Goal: Information Seeking & Learning: Learn about a topic

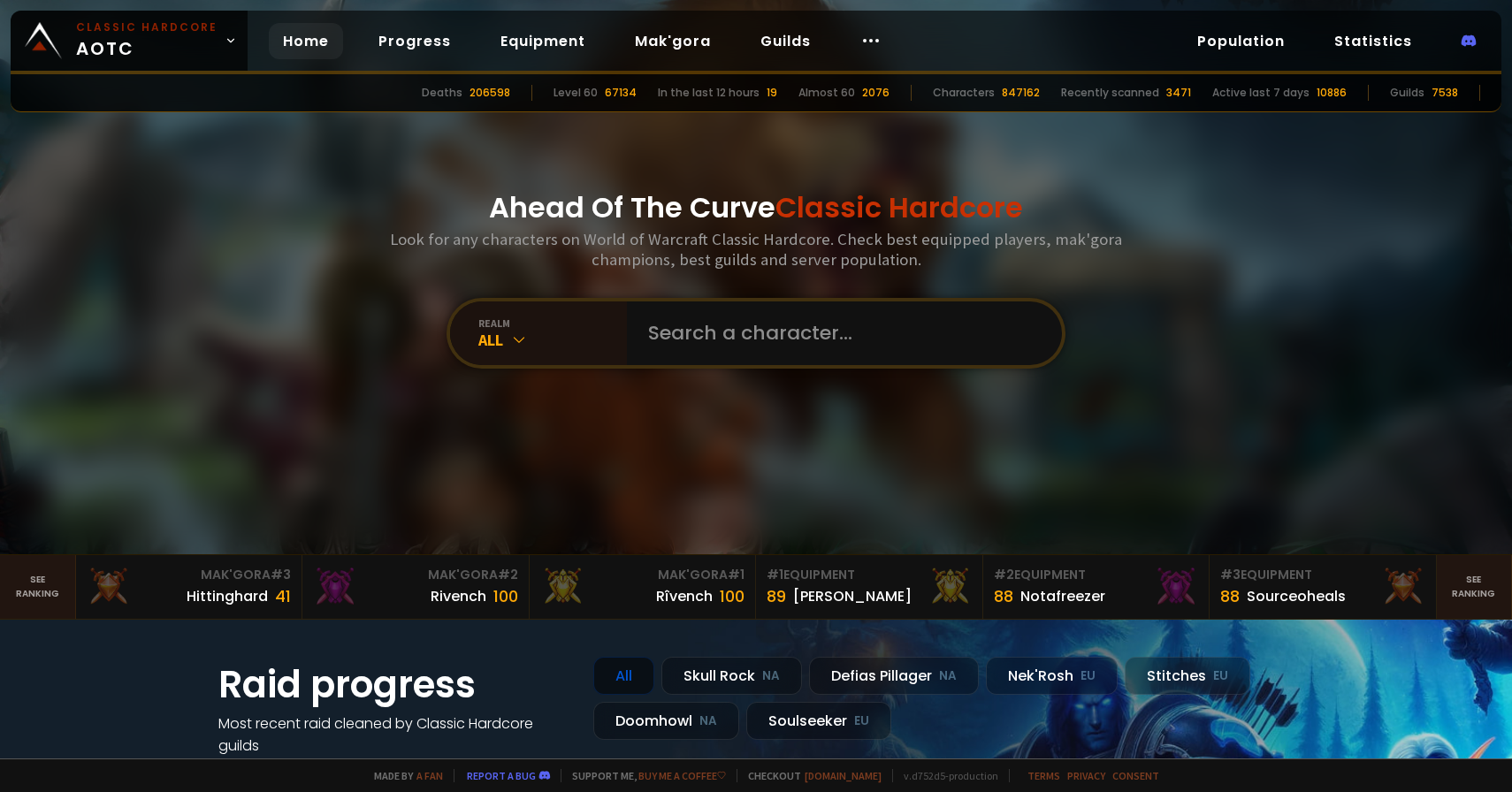
type input "c"
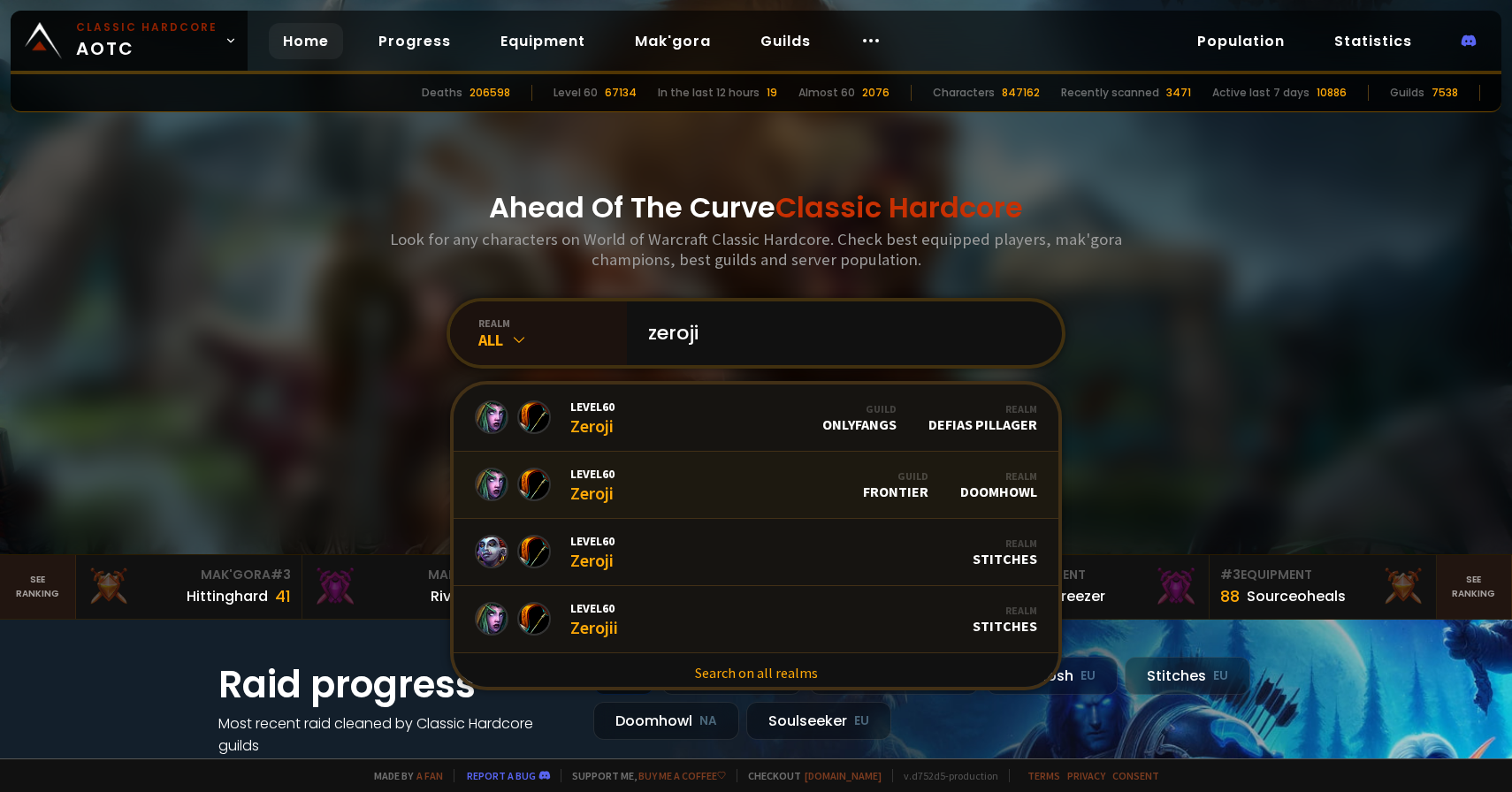
type input "zeroji"
click at [716, 467] on link "Level 60 Zeroji Guild Frontier Realm Doomhowl" at bounding box center [756, 485] width 604 height 67
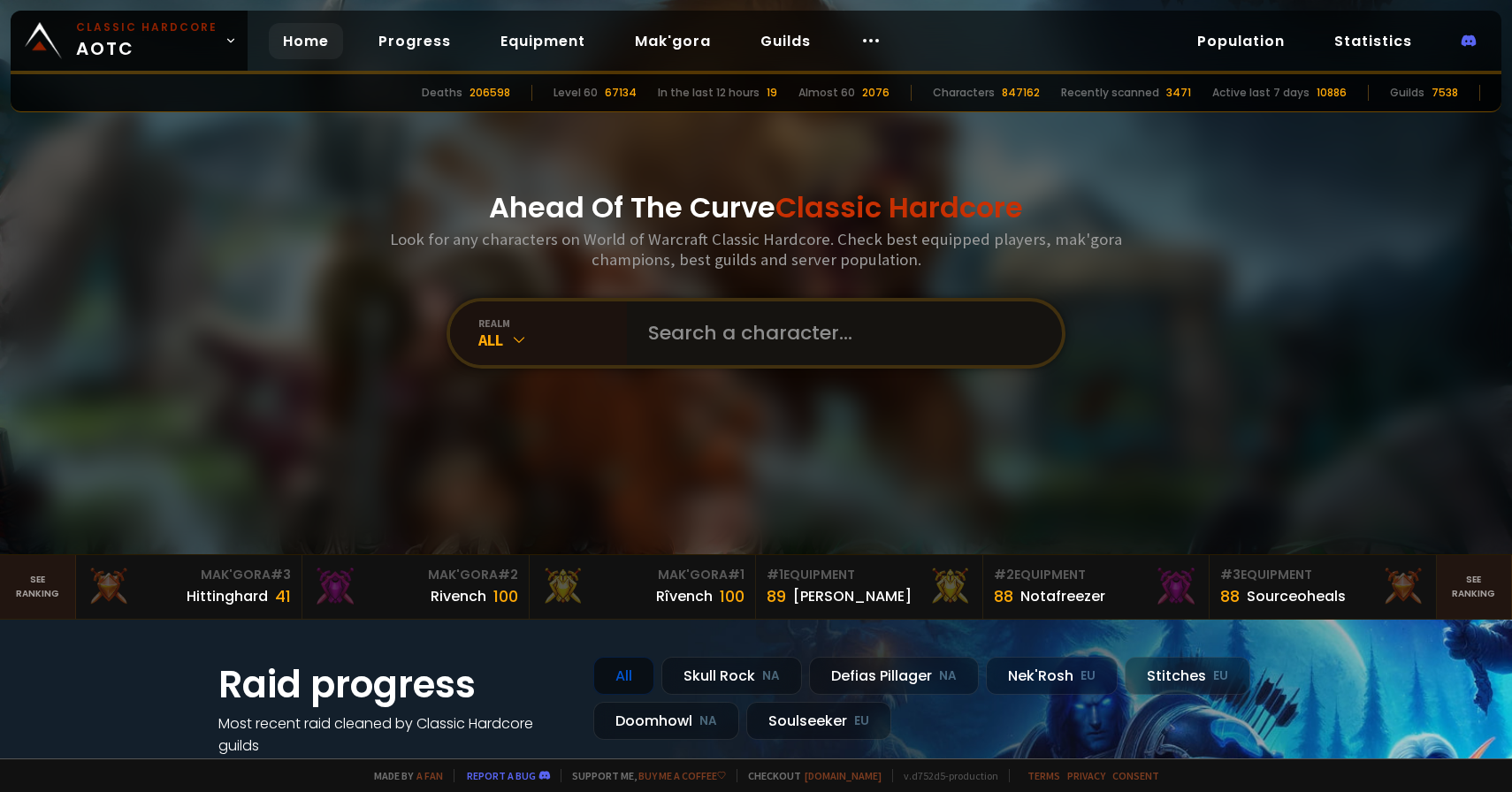
click at [728, 332] on input "text" at bounding box center [839, 333] width 403 height 64
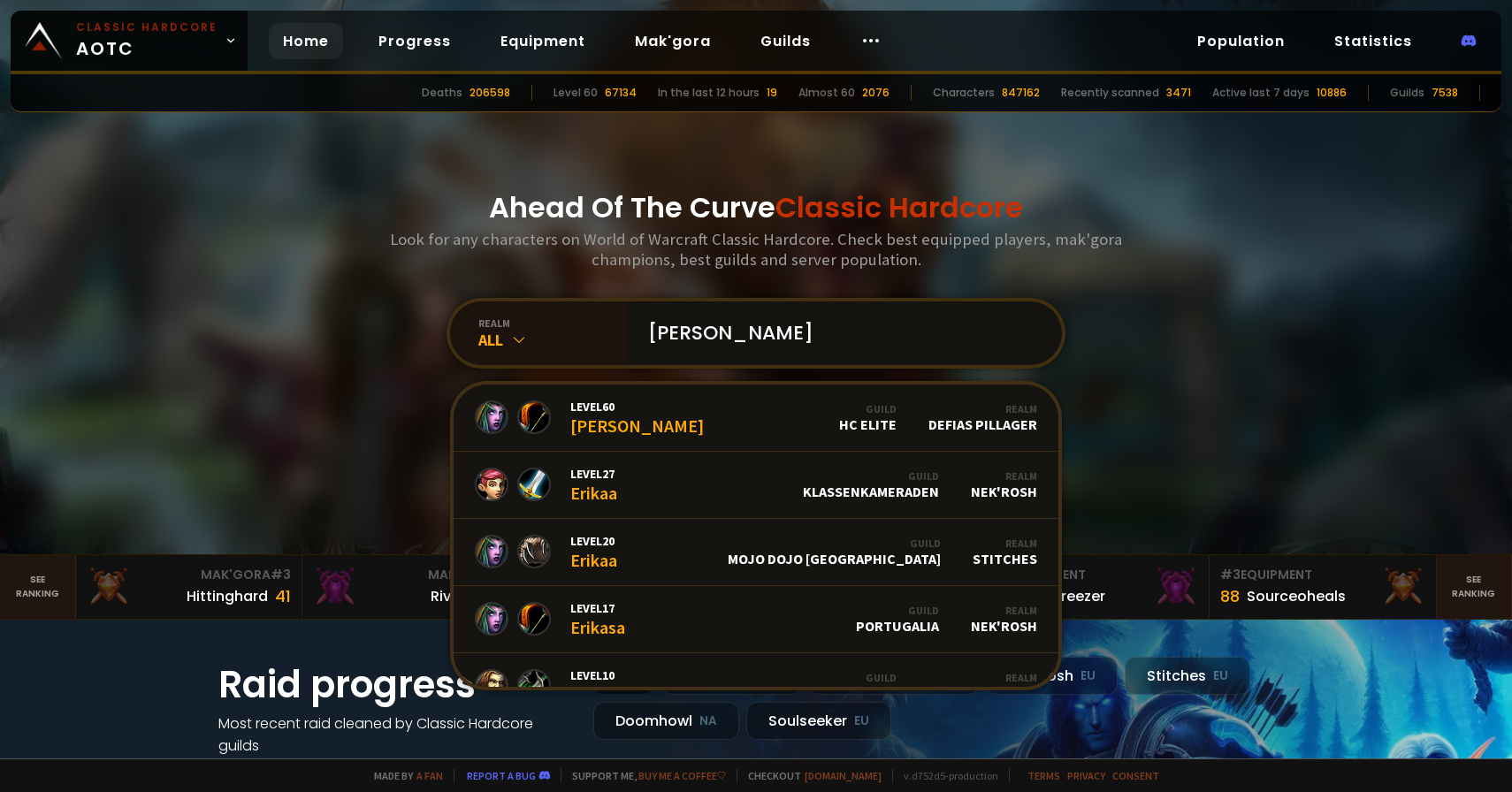
click at [767, 321] on input "erika" at bounding box center [839, 333] width 403 height 64
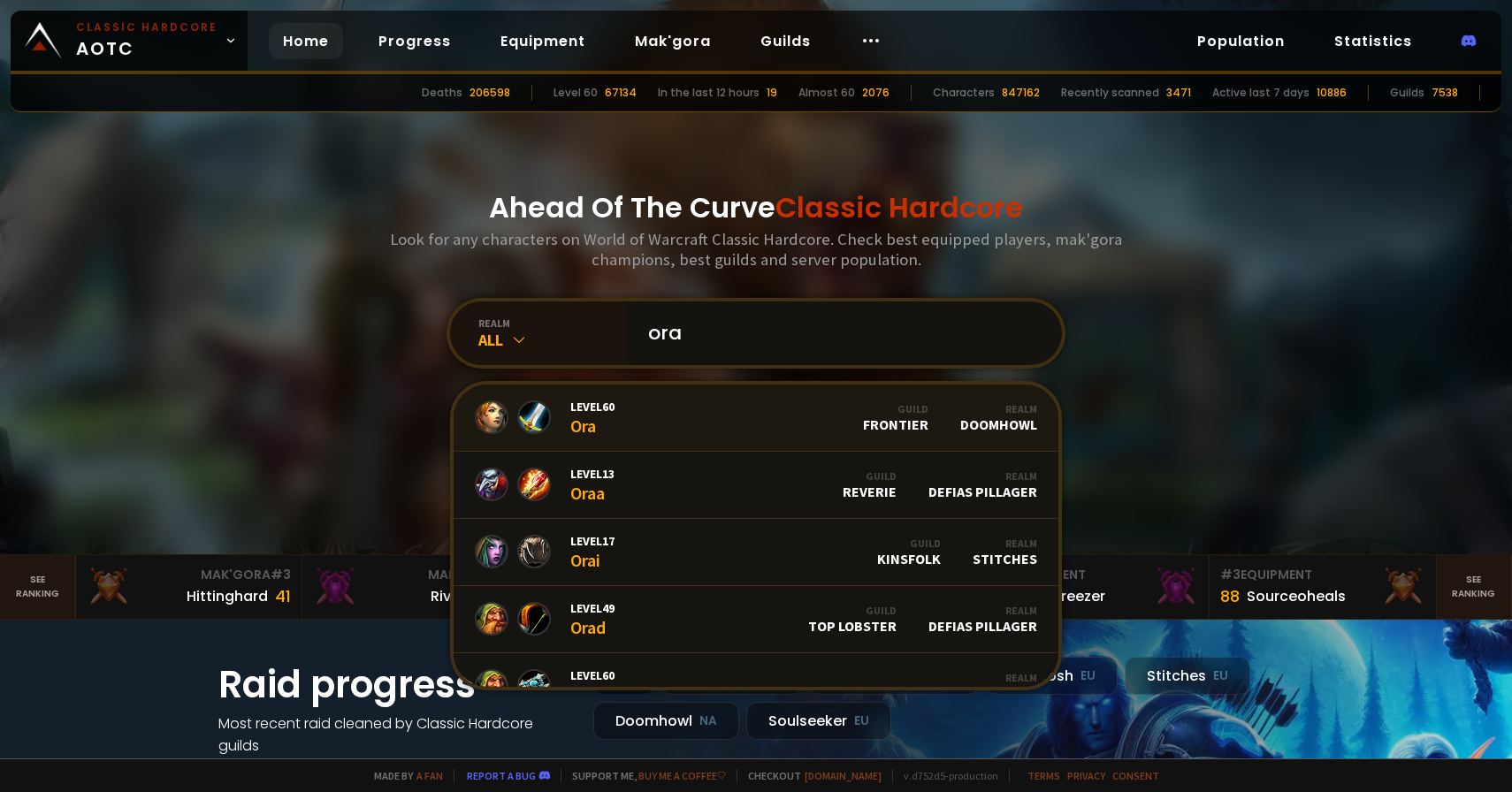
type input "ora"
click at [783, 423] on link "Level 60 Ora Guild Frontier Realm Doomhowl" at bounding box center [756, 418] width 604 height 67
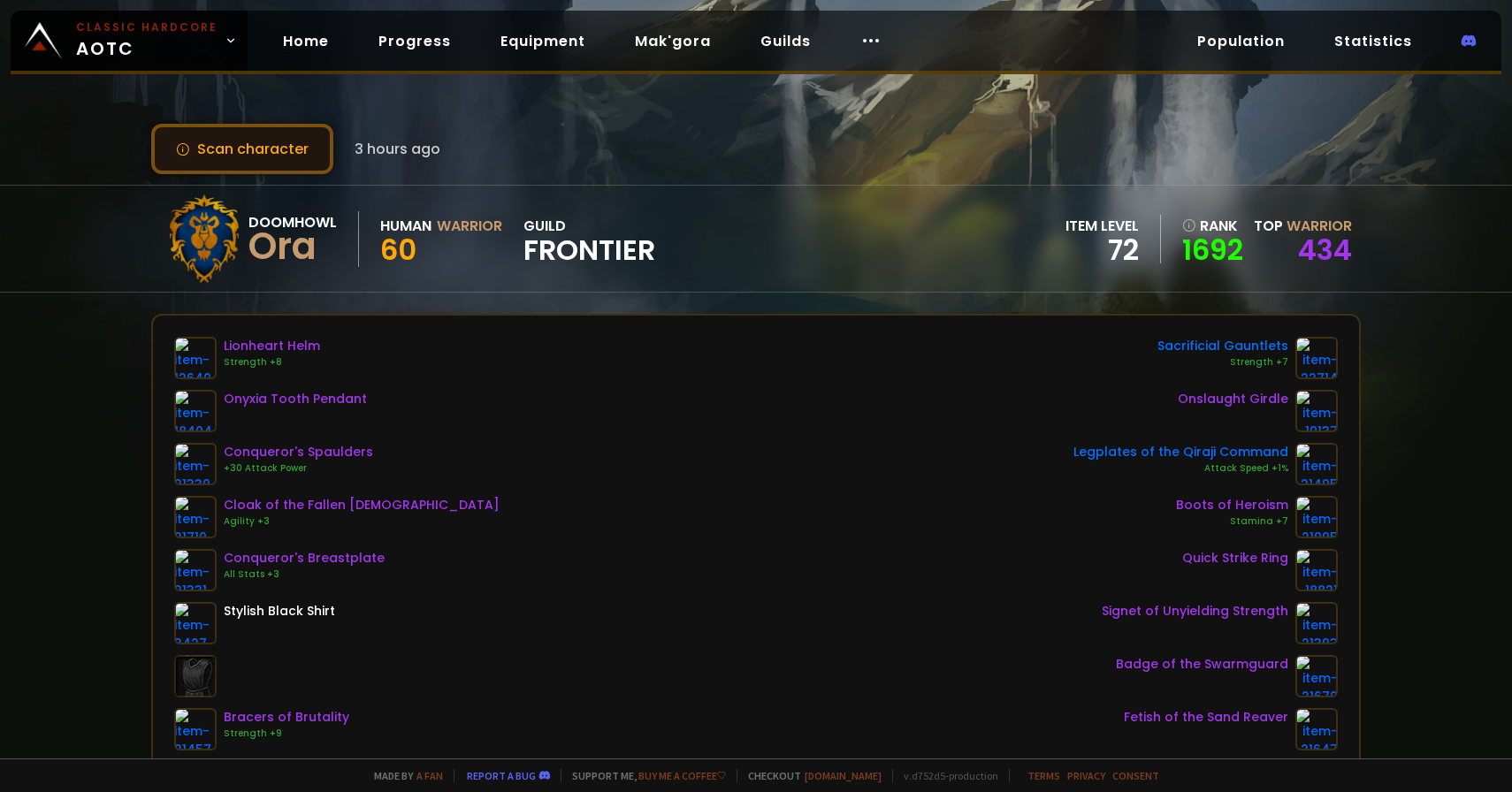
click at [236, 157] on button "Scan character" at bounding box center [242, 149] width 183 height 51
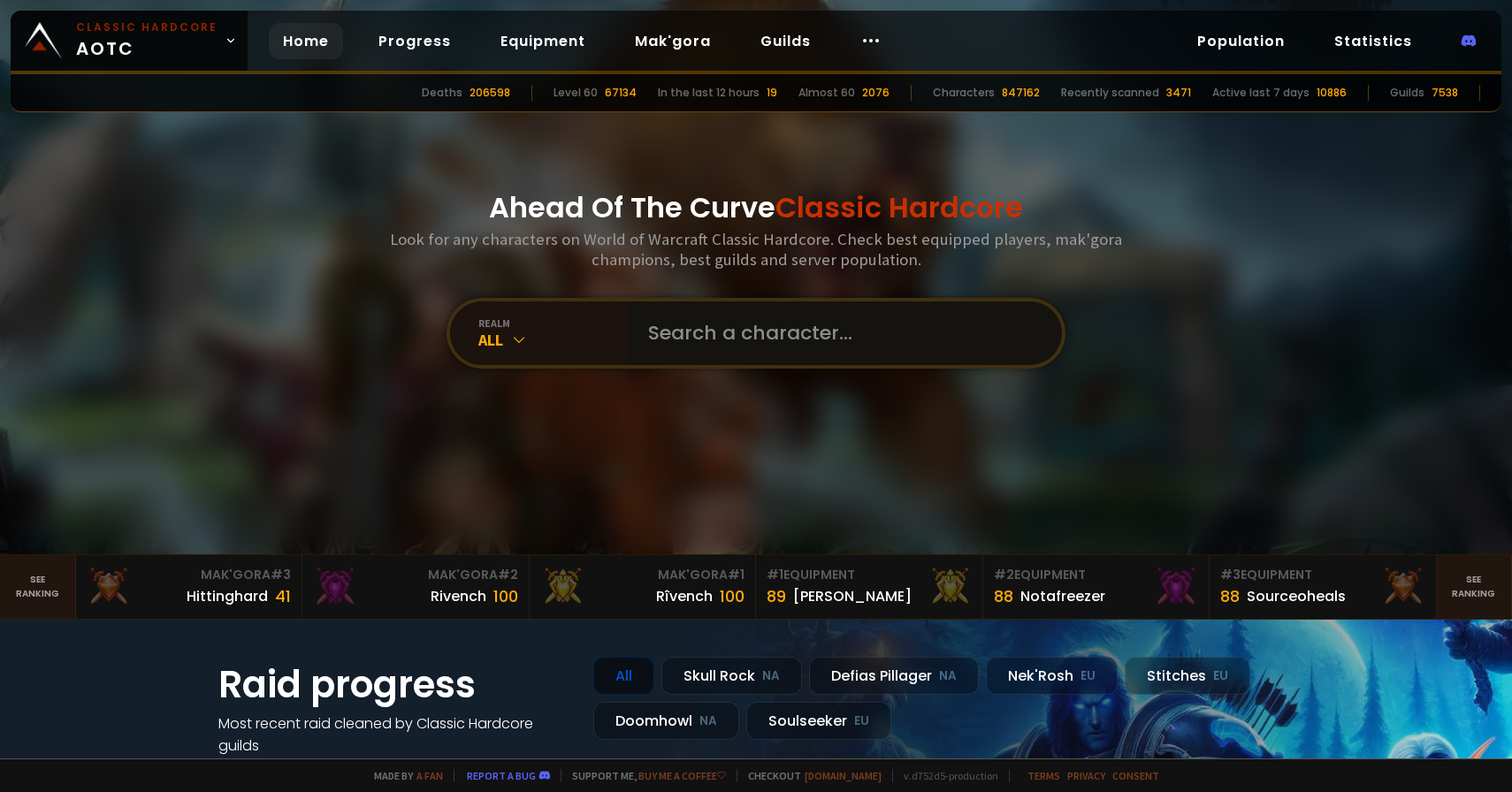
click at [673, 334] on input "text" at bounding box center [839, 333] width 403 height 64
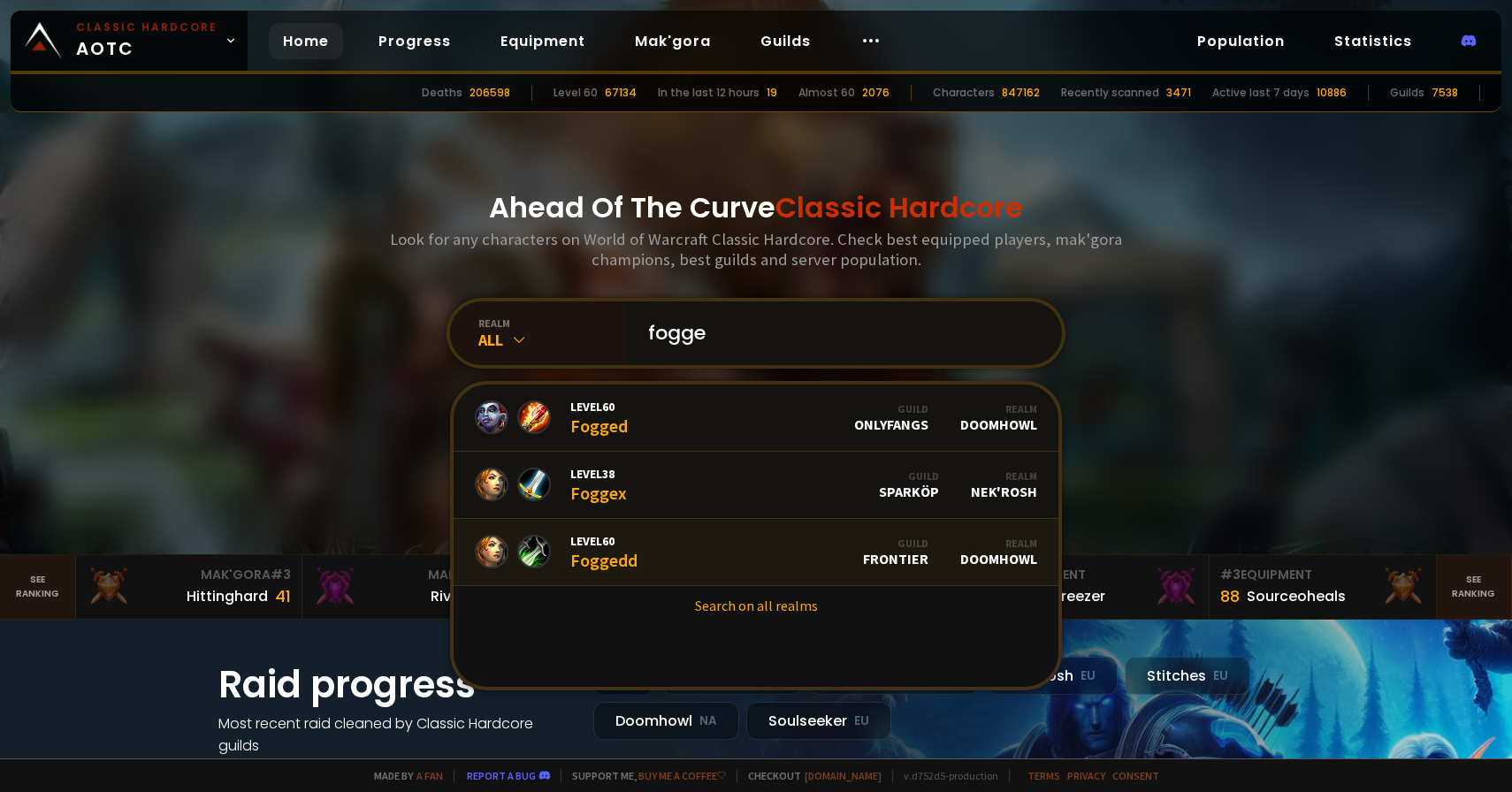
type input "fogge"
click at [745, 562] on link "Level 60 Foggedd Guild Frontier Realm Doomhowl" at bounding box center [756, 552] width 604 height 67
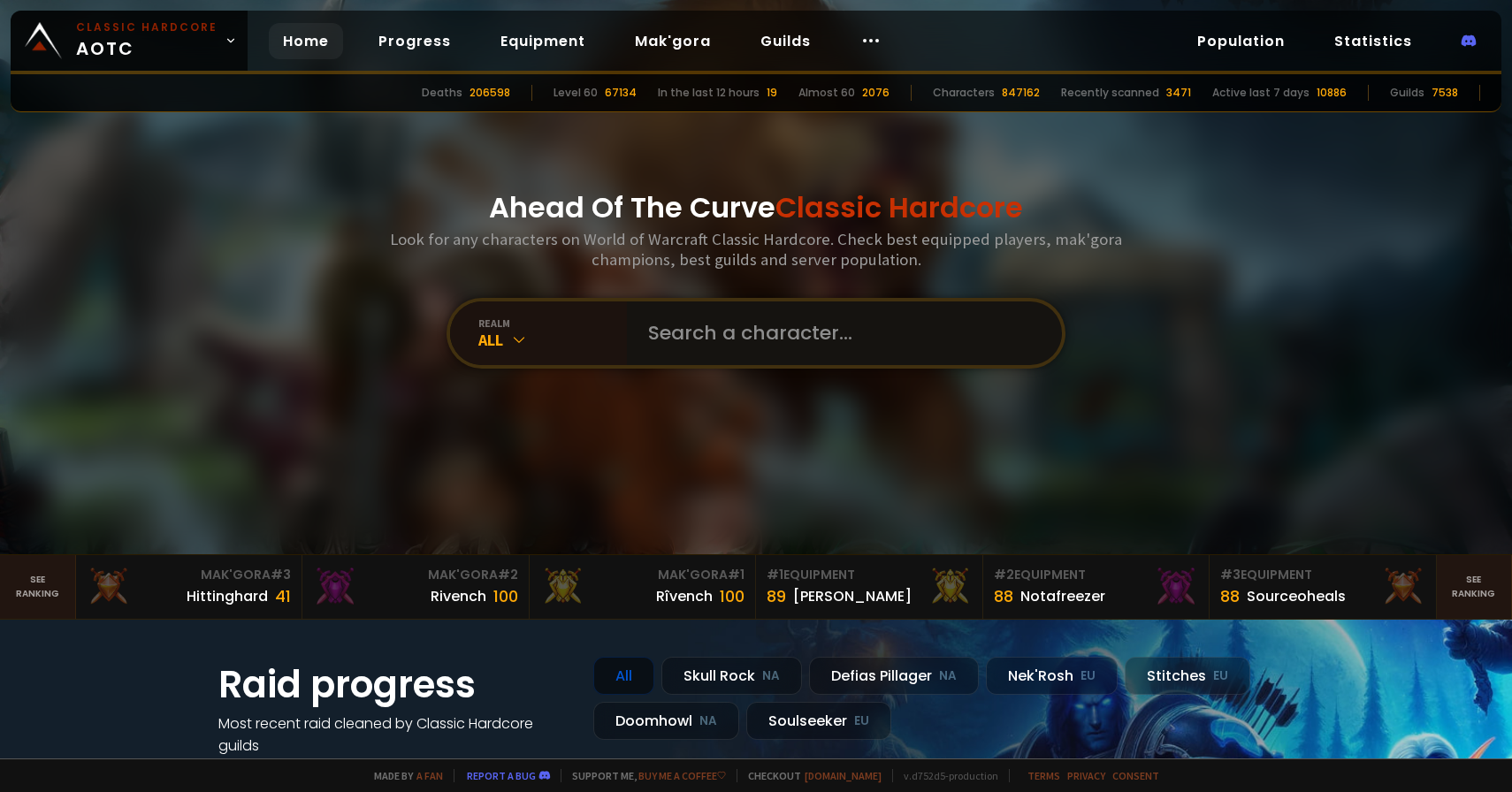
click at [697, 353] on input "text" at bounding box center [839, 333] width 403 height 64
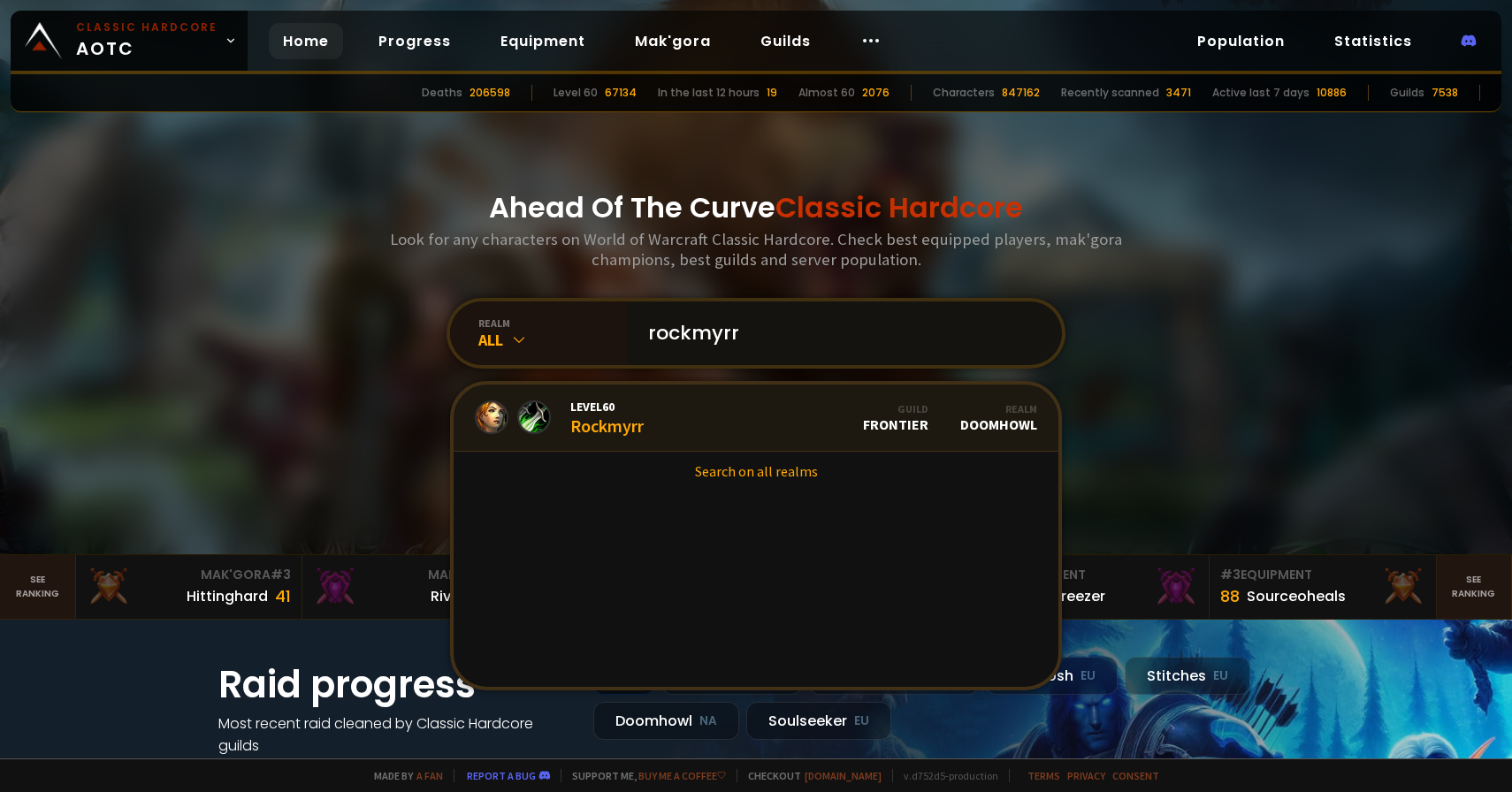
type input "rockmyrr"
click at [728, 407] on link "Level 60 Rockmyrr Guild Frontier Realm Doomhowl" at bounding box center [756, 418] width 604 height 67
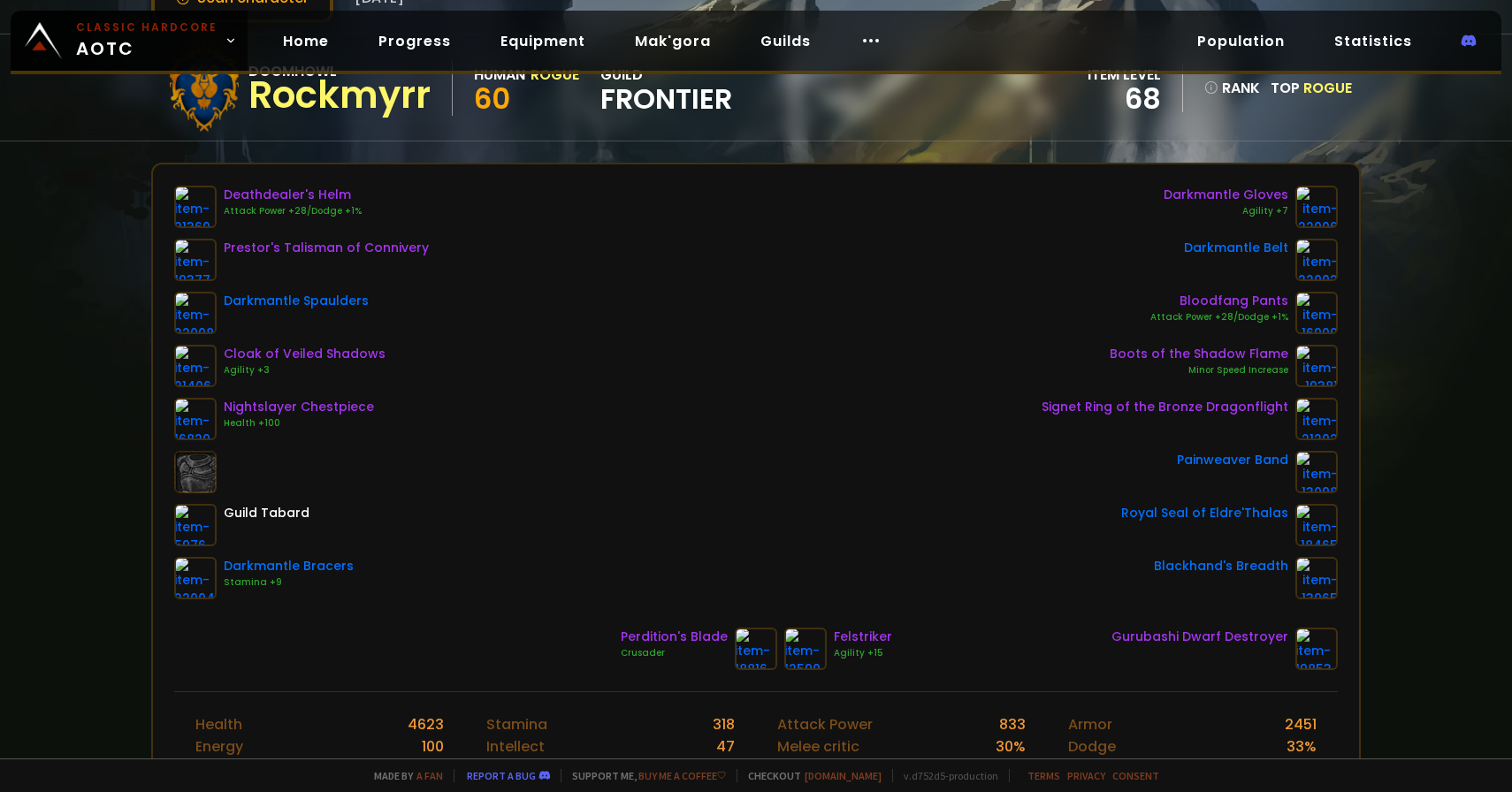
scroll to position [105, 0]
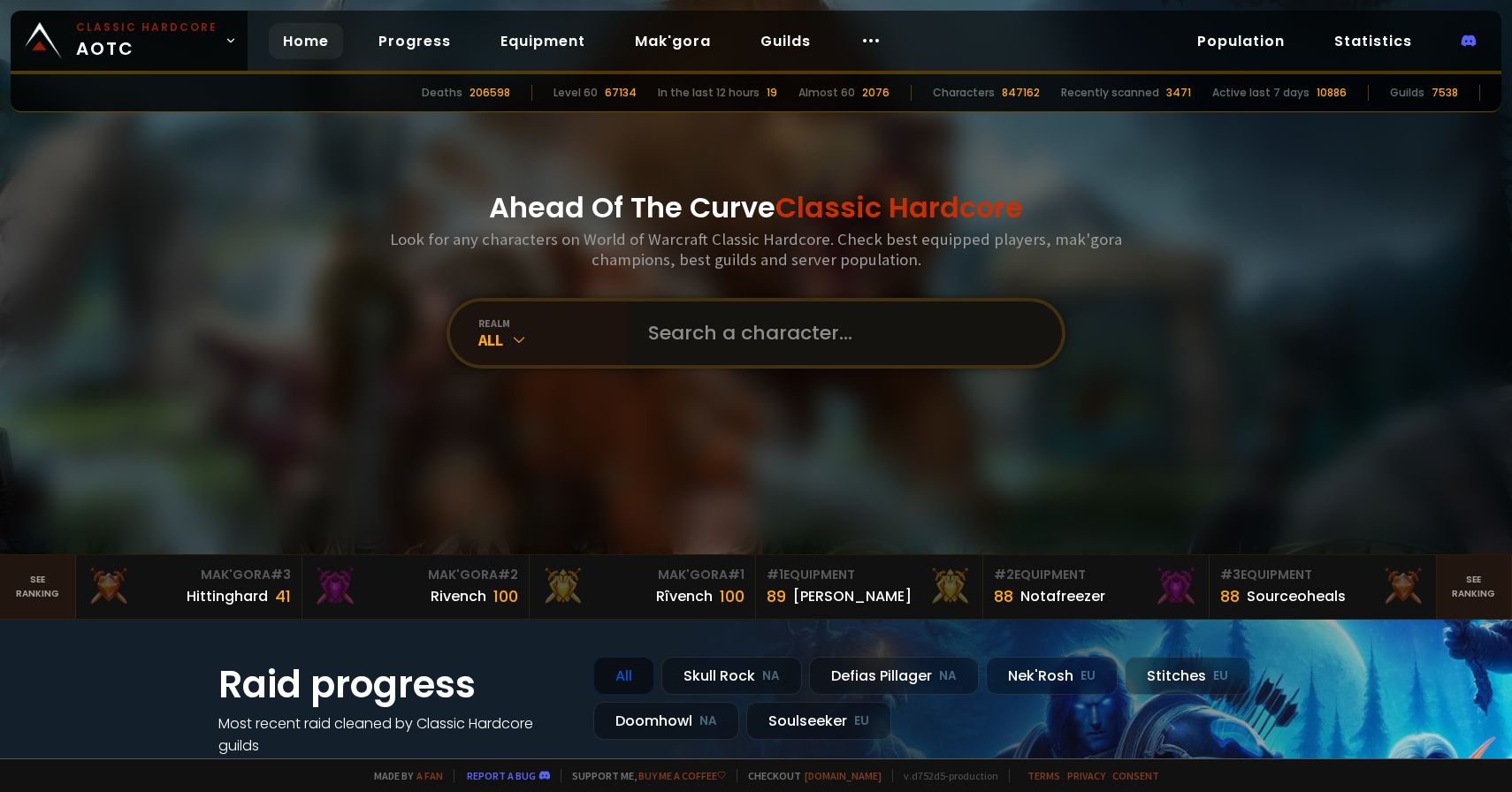
click at [702, 333] on input "text" at bounding box center [839, 333] width 403 height 64
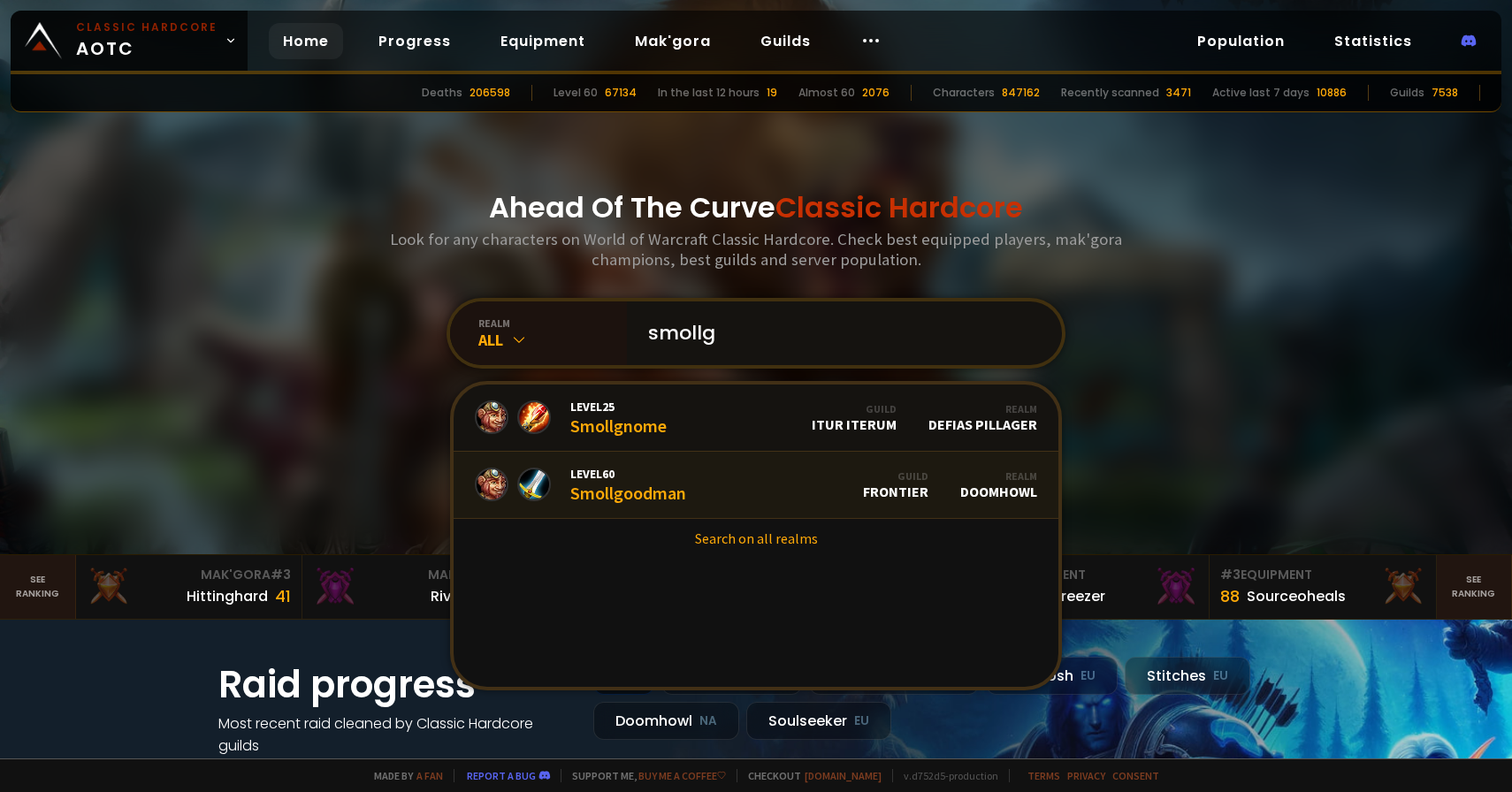
type input "smollg"
click at [788, 500] on link "Level 60 Smollgoodman Guild Frontier Realm Doomhowl" at bounding box center [756, 485] width 604 height 67
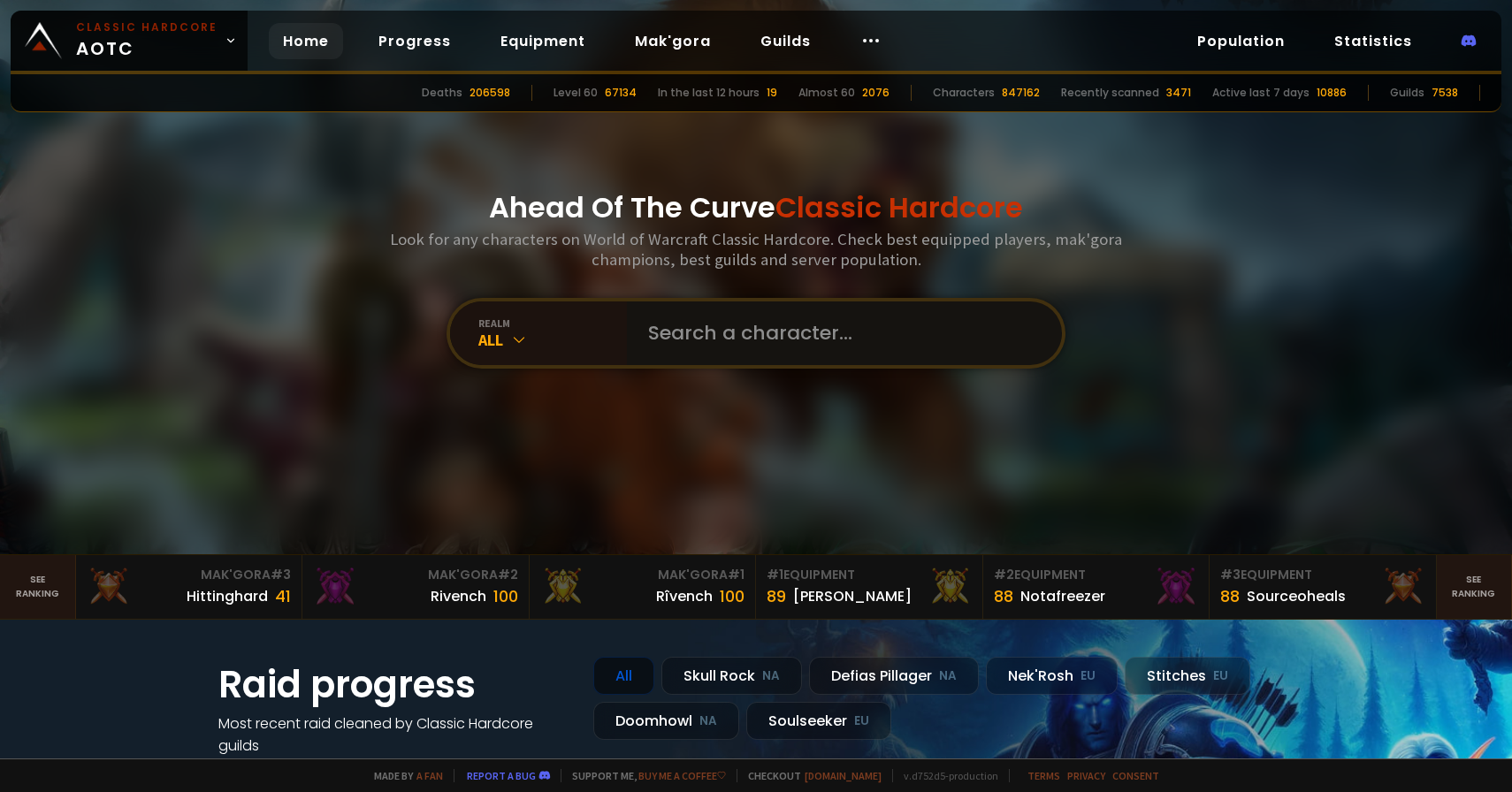
click at [755, 333] on input "text" at bounding box center [839, 333] width 403 height 64
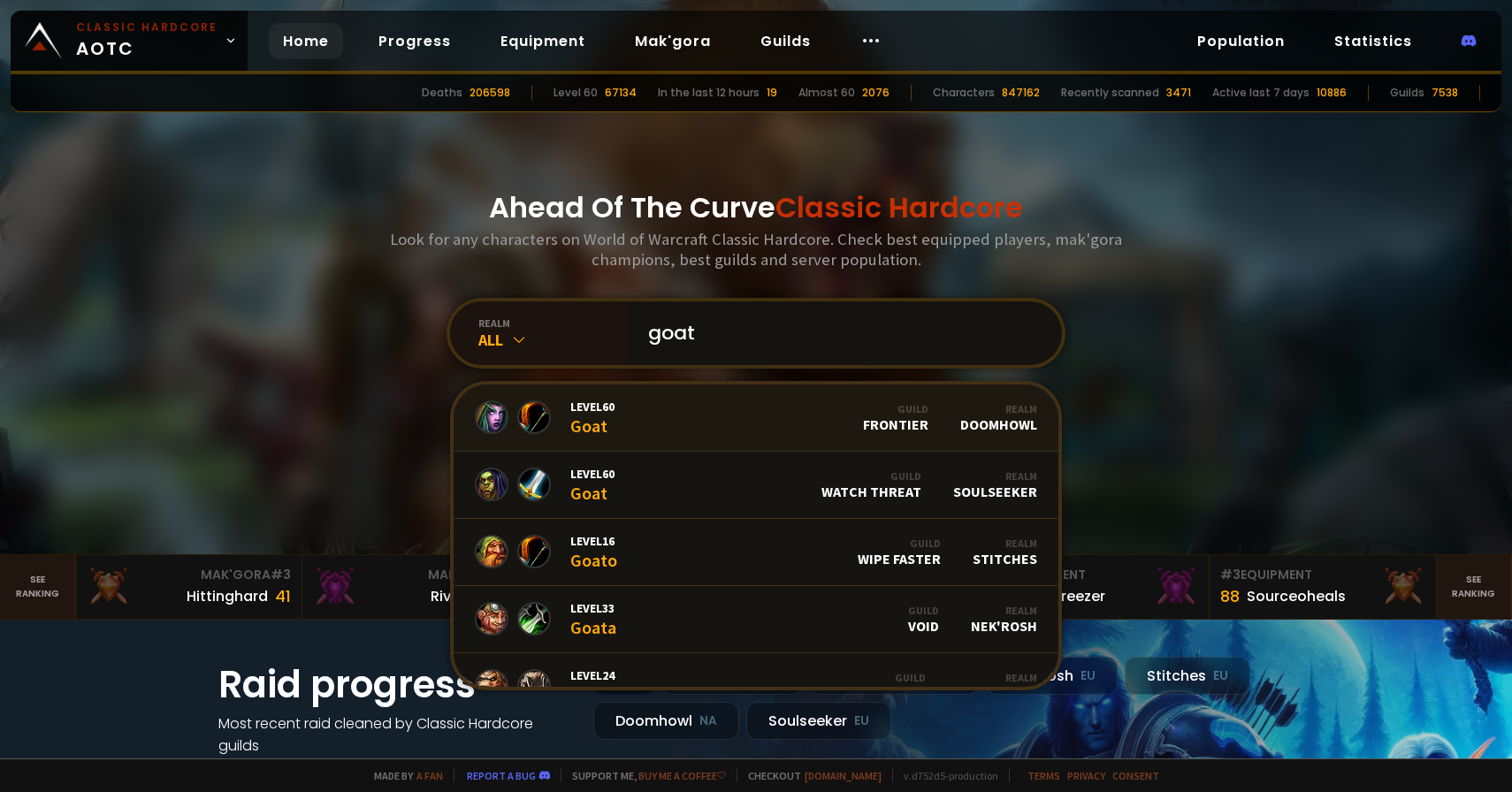
type input "goat"
click at [783, 412] on link "Level 60 Goat Guild Frontier Realm Doomhowl" at bounding box center [756, 418] width 604 height 67
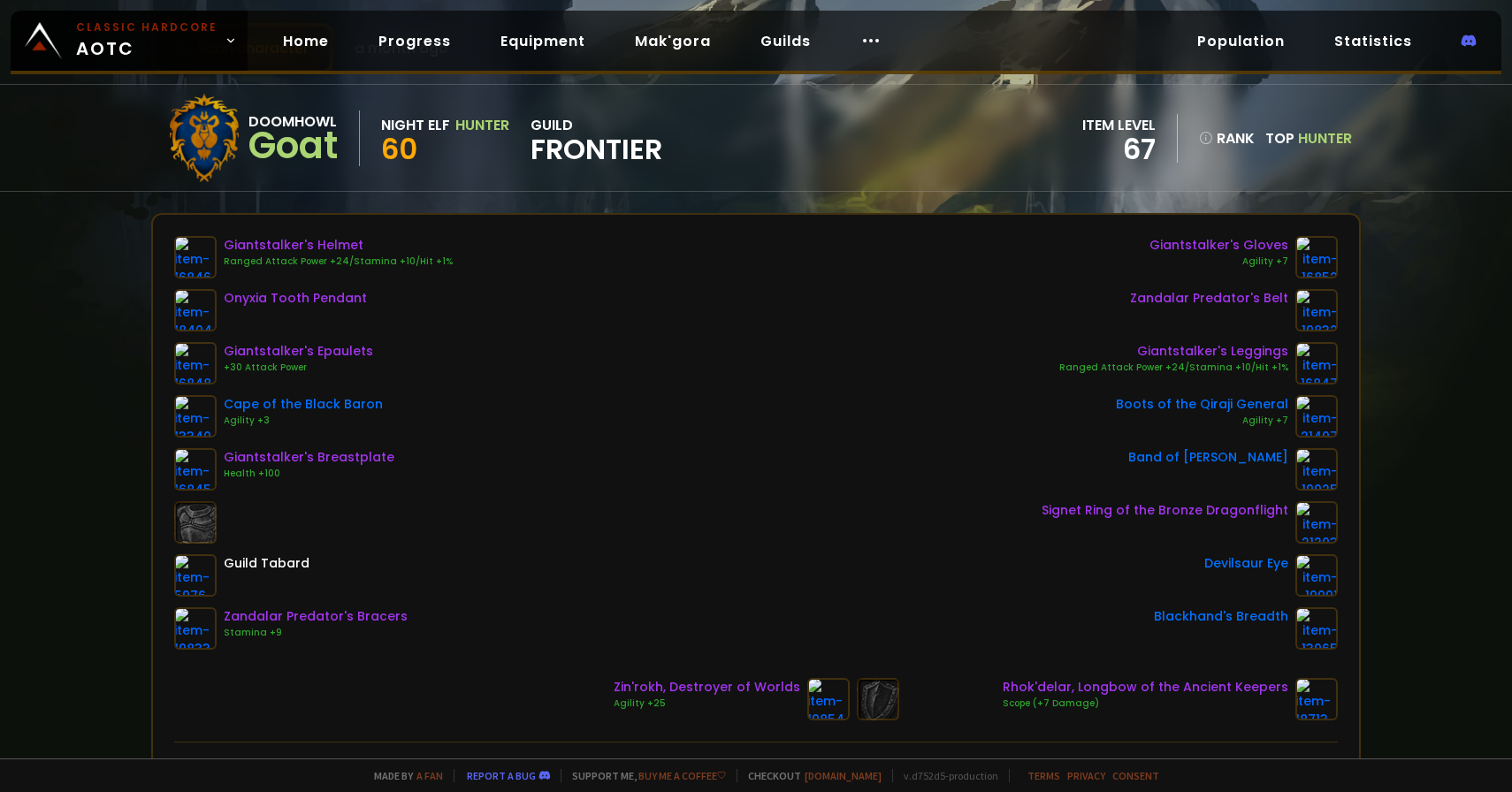
scroll to position [127, 0]
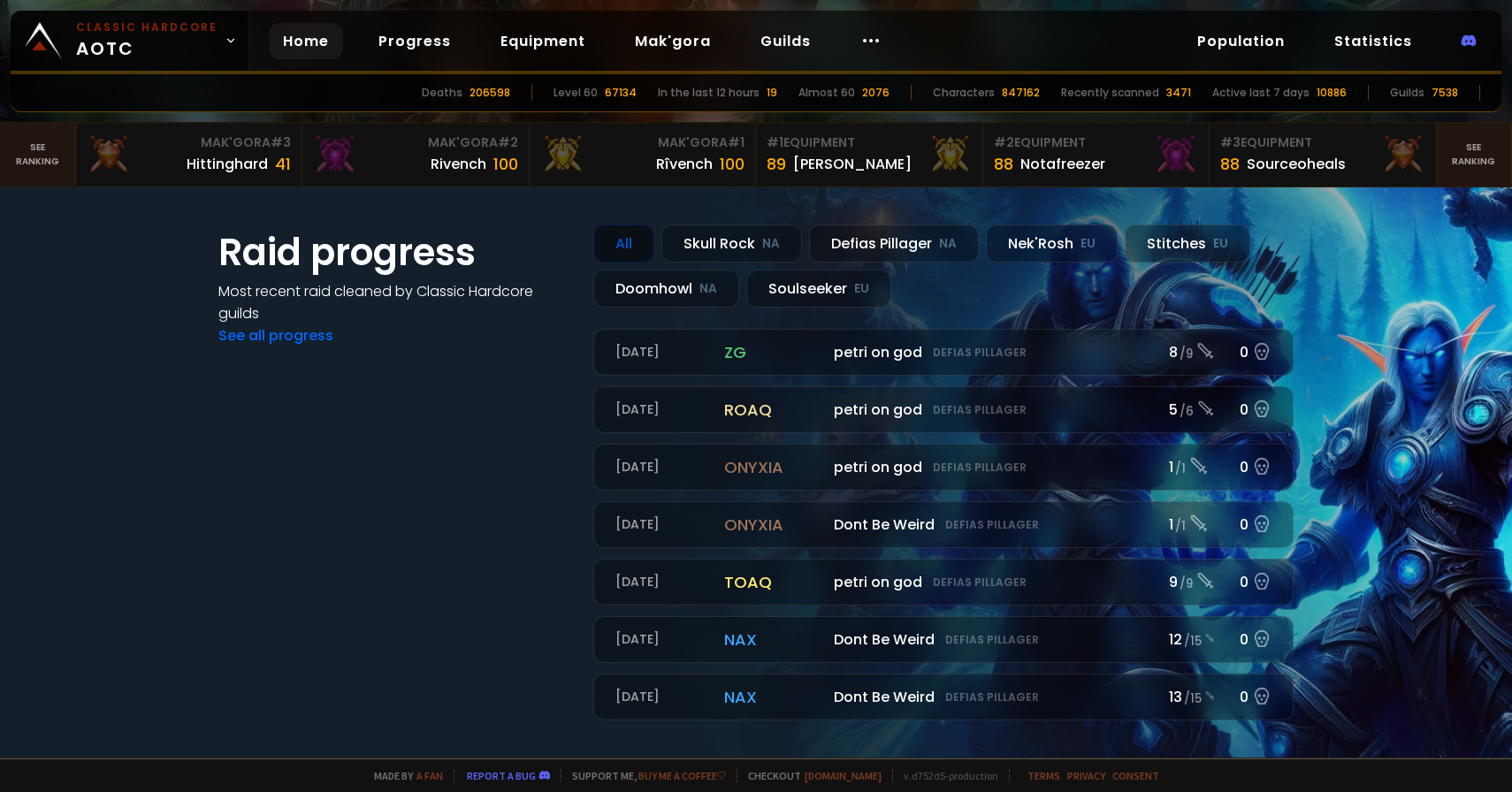
scroll to position [418, 0]
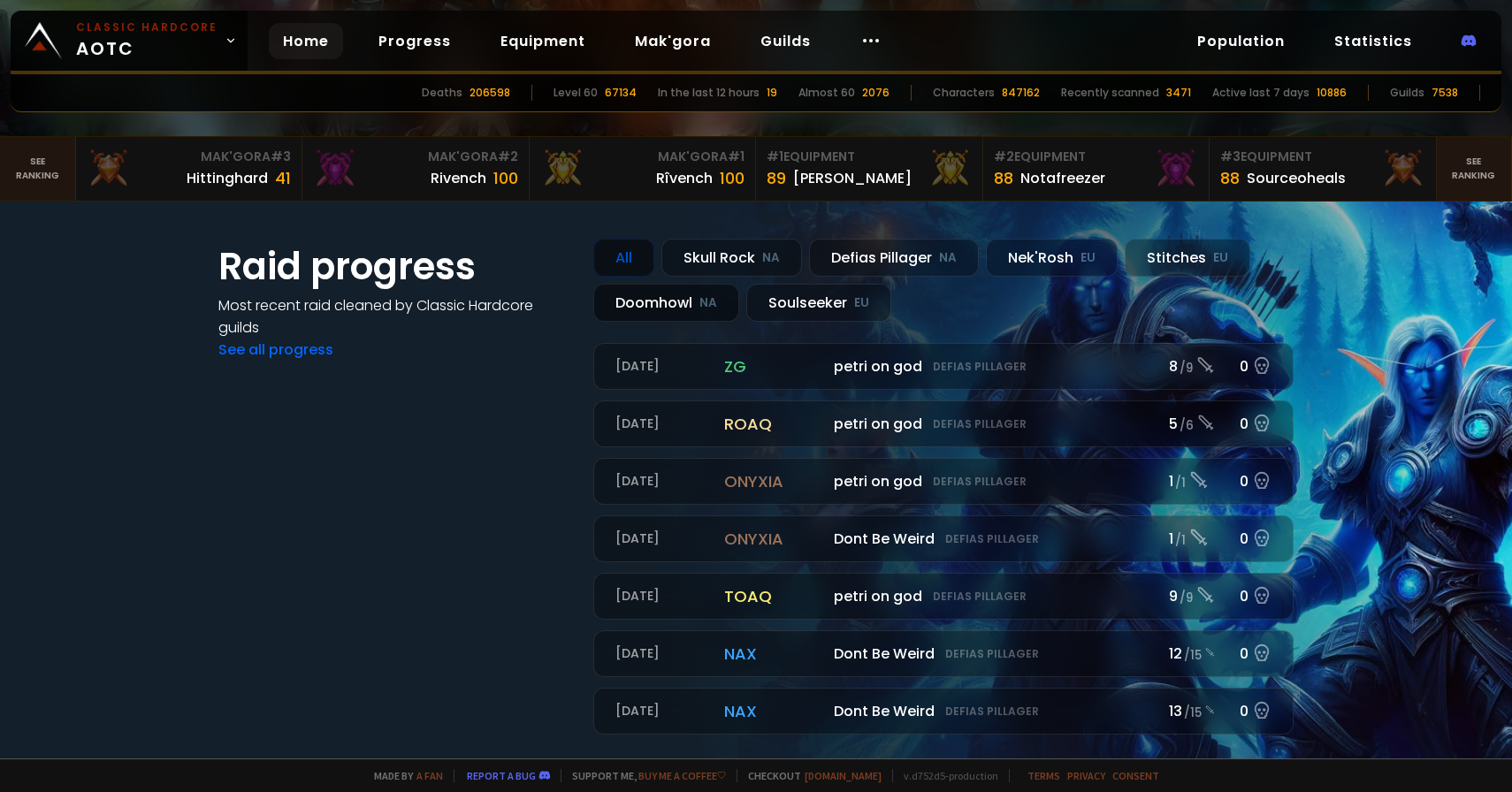
click at [673, 288] on div "Doomhowl NA" at bounding box center [666, 303] width 146 height 38
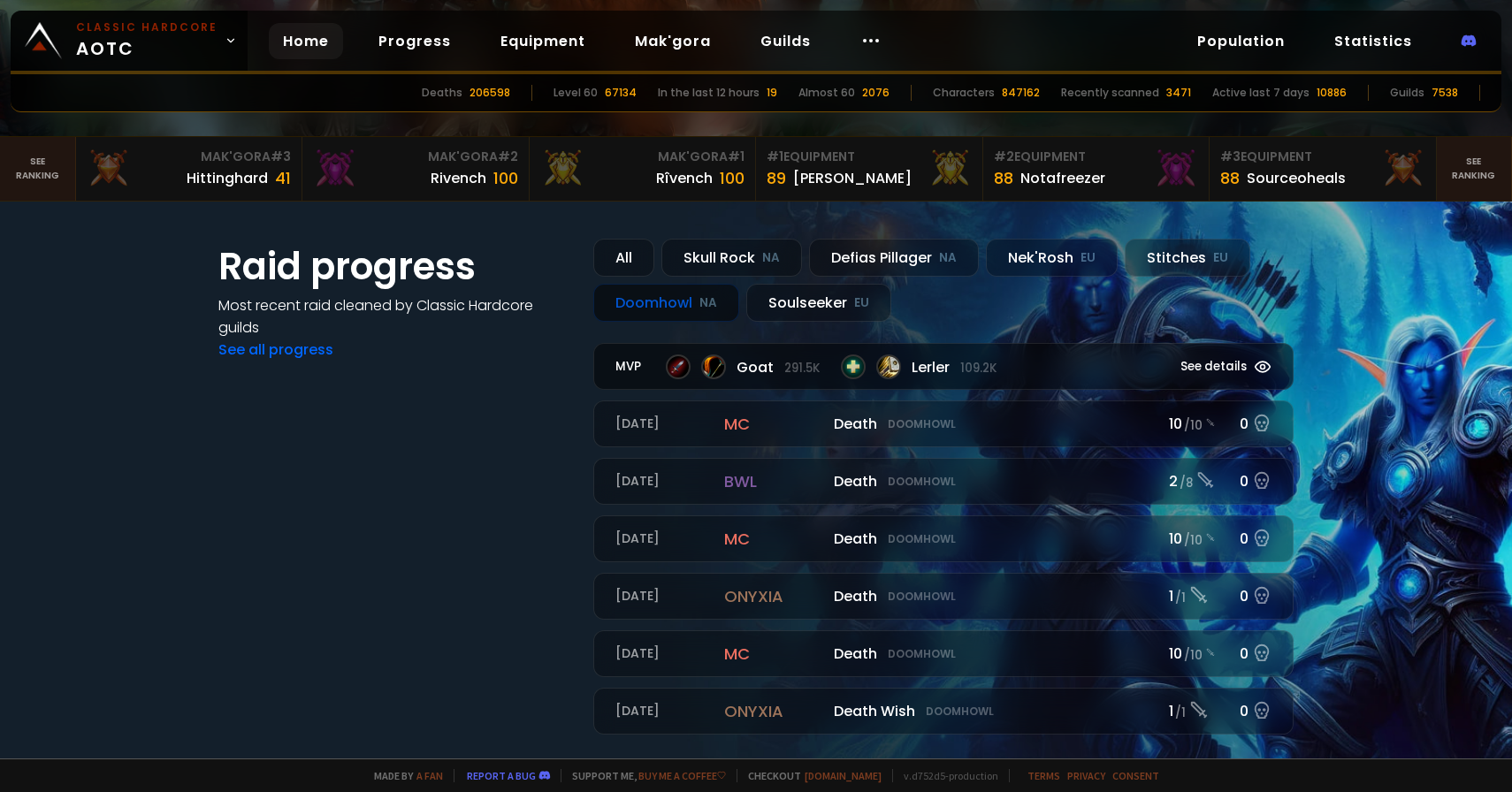
click at [1030, 370] on div "Goat 291.5k Lerler 109.2k" at bounding box center [904, 366] width 475 height 25
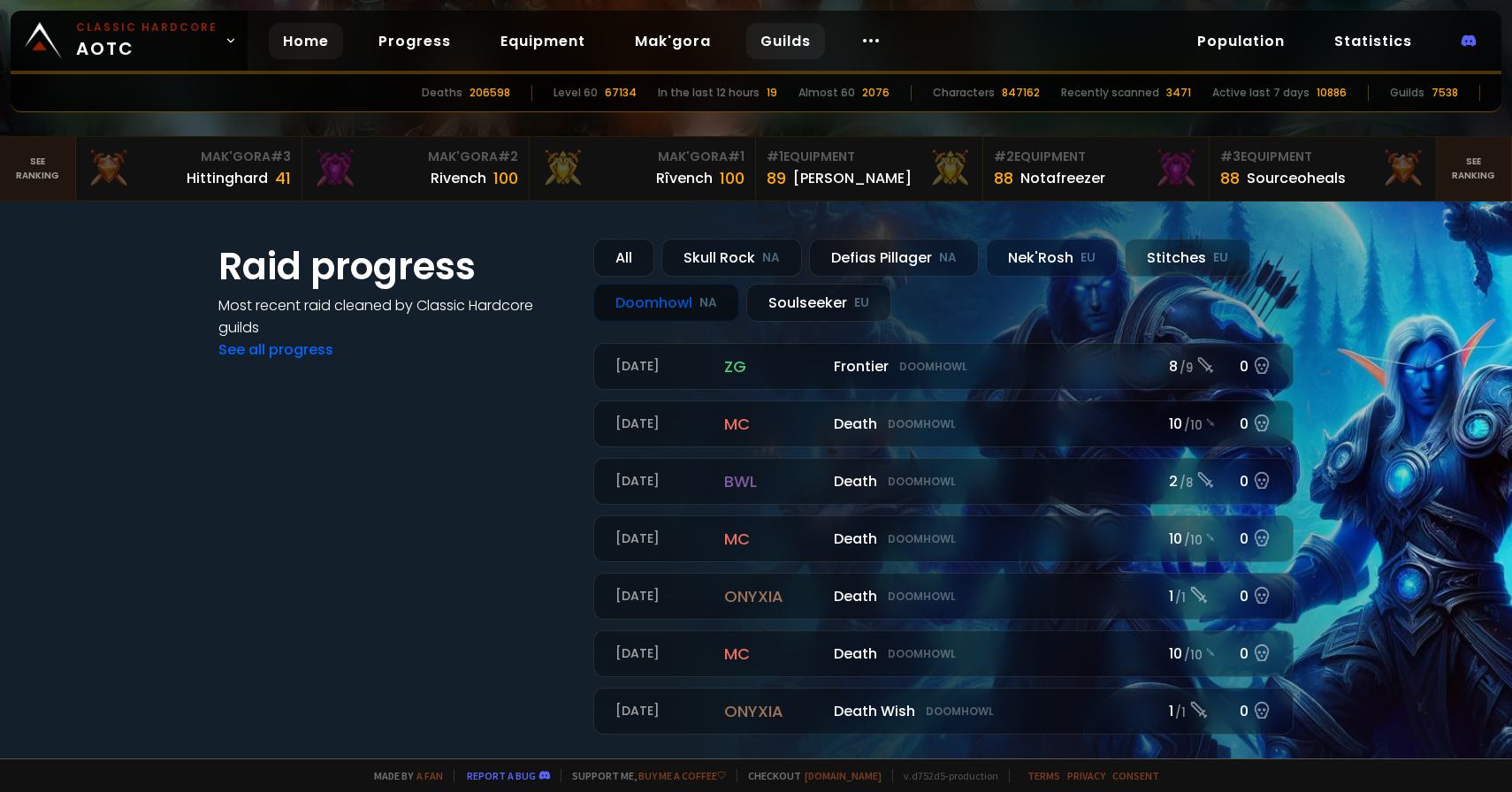
click at [765, 33] on link "Guilds" at bounding box center [785, 41] width 79 height 36
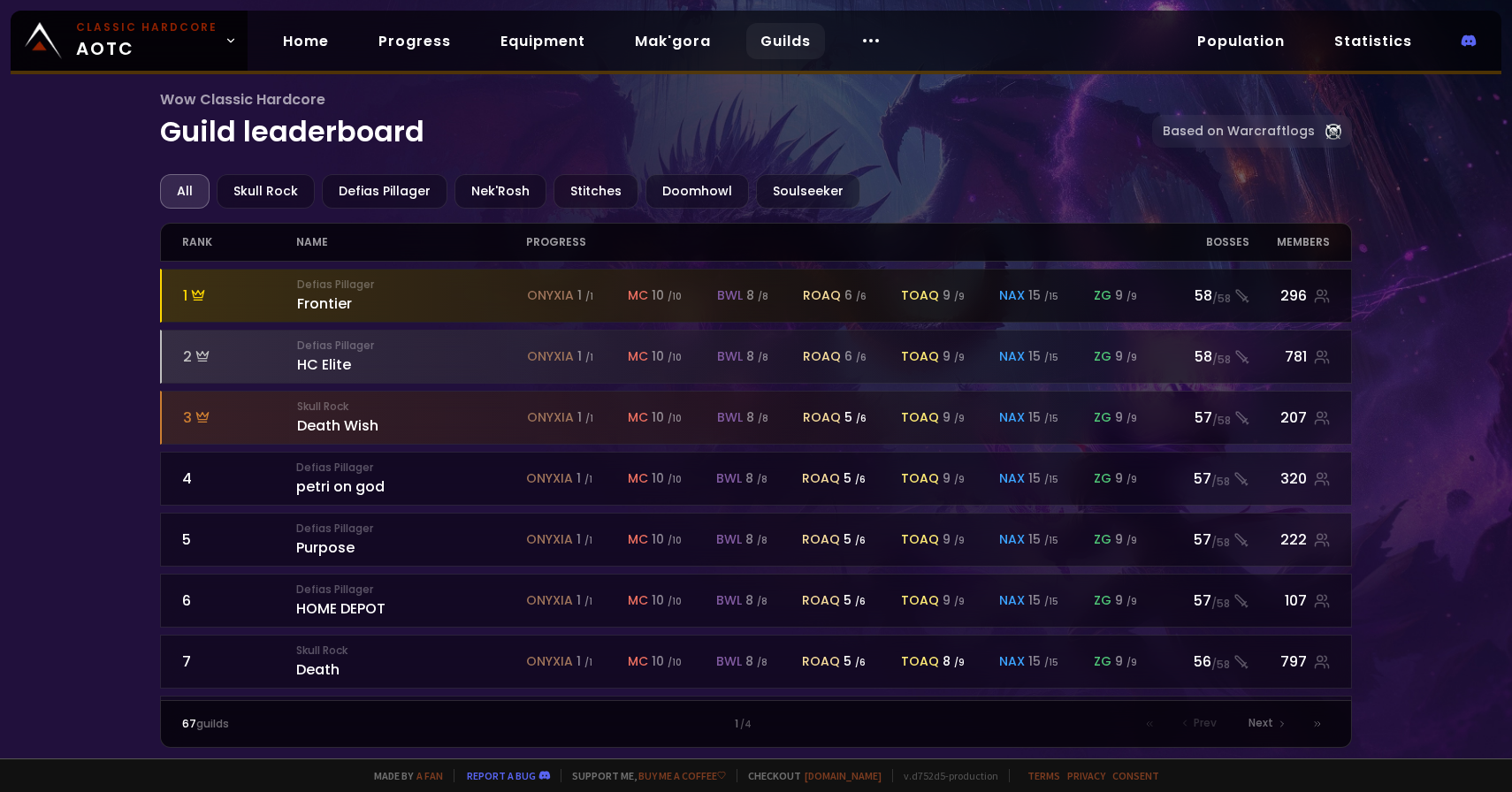
click at [337, 300] on div "Defias Pillager Frontier" at bounding box center [412, 295] width 229 height 38
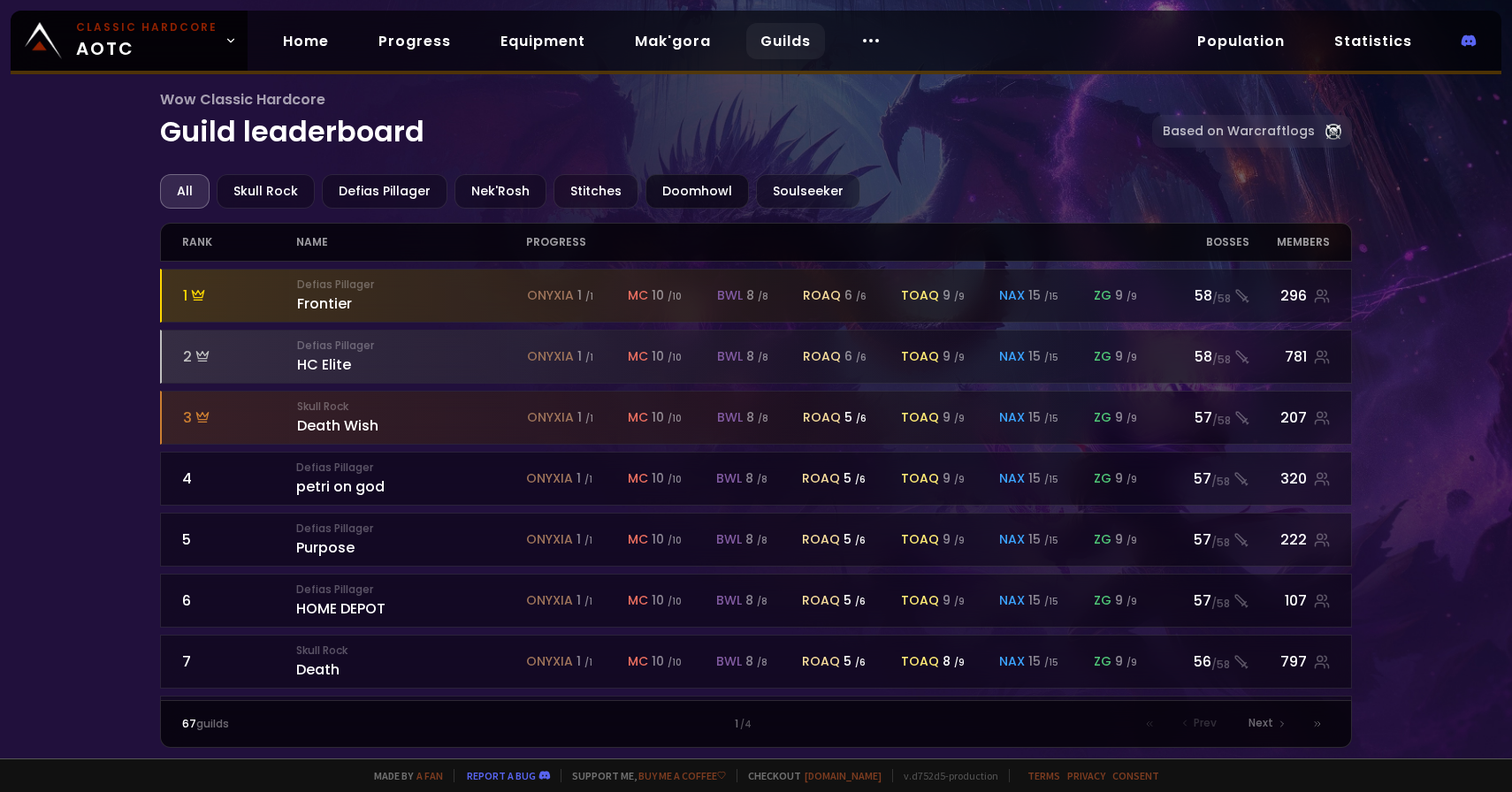
click at [691, 197] on div "Doomhowl" at bounding box center [697, 192] width 104 height 35
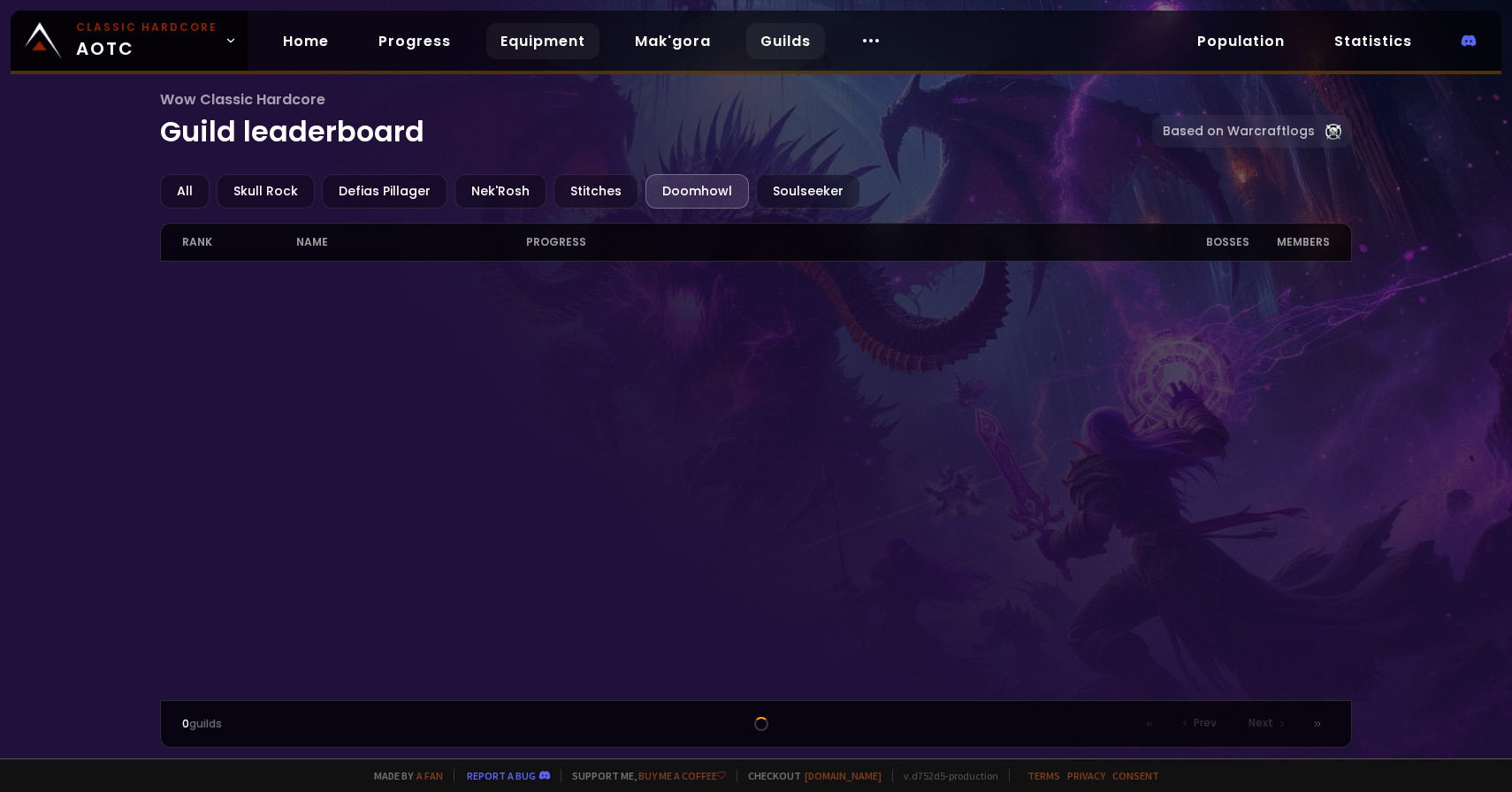
click at [487, 41] on link "Equipment" at bounding box center [543, 41] width 113 height 36
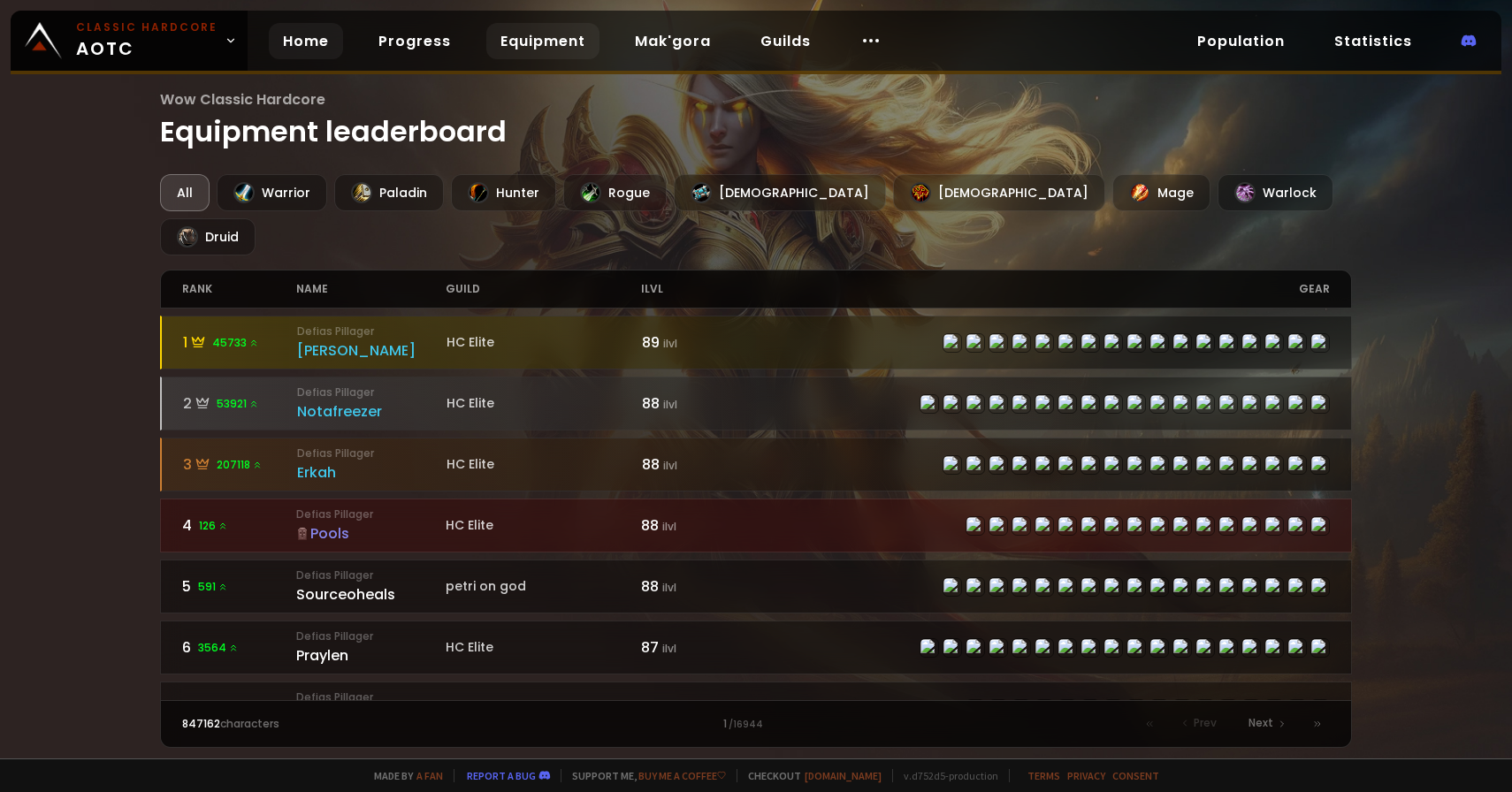
click at [302, 48] on link "Home" at bounding box center [305, 41] width 74 height 36
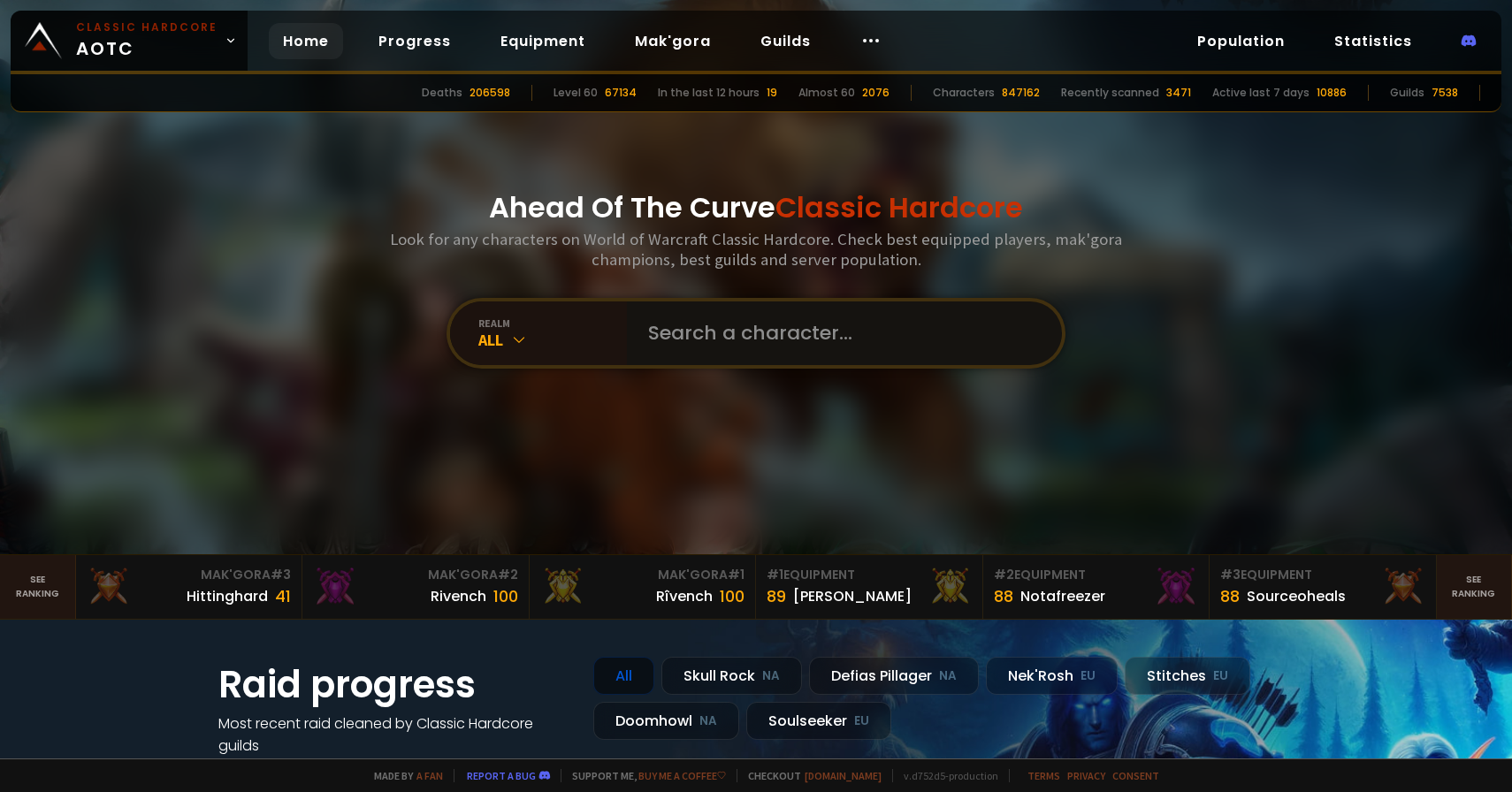
click at [899, 335] on input "text" at bounding box center [839, 333] width 403 height 64
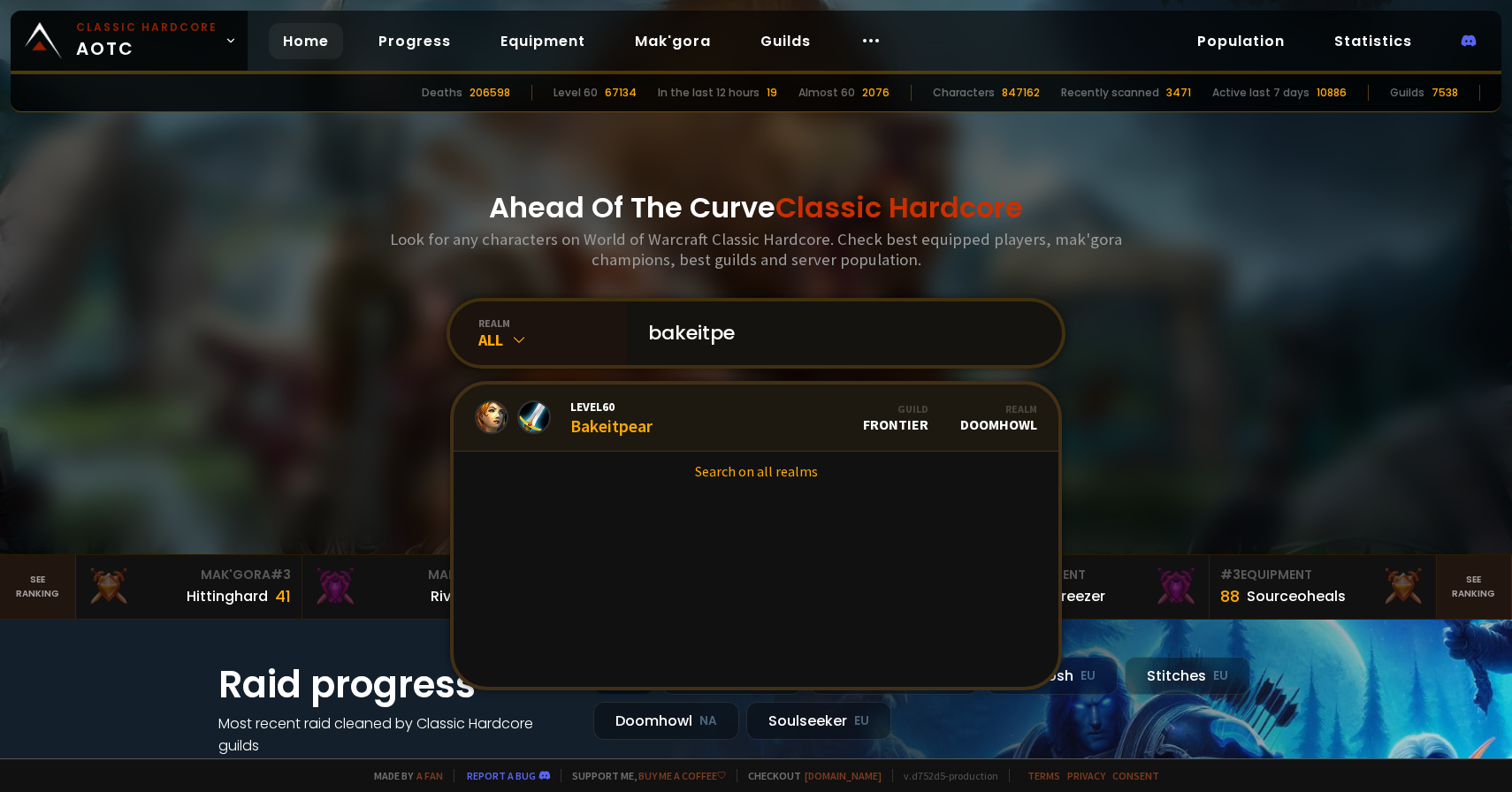
type input "bakeitpe"
click at [780, 430] on link "Level 60 Bakeitpear Guild Frontier Realm Doomhowl" at bounding box center [756, 418] width 604 height 67
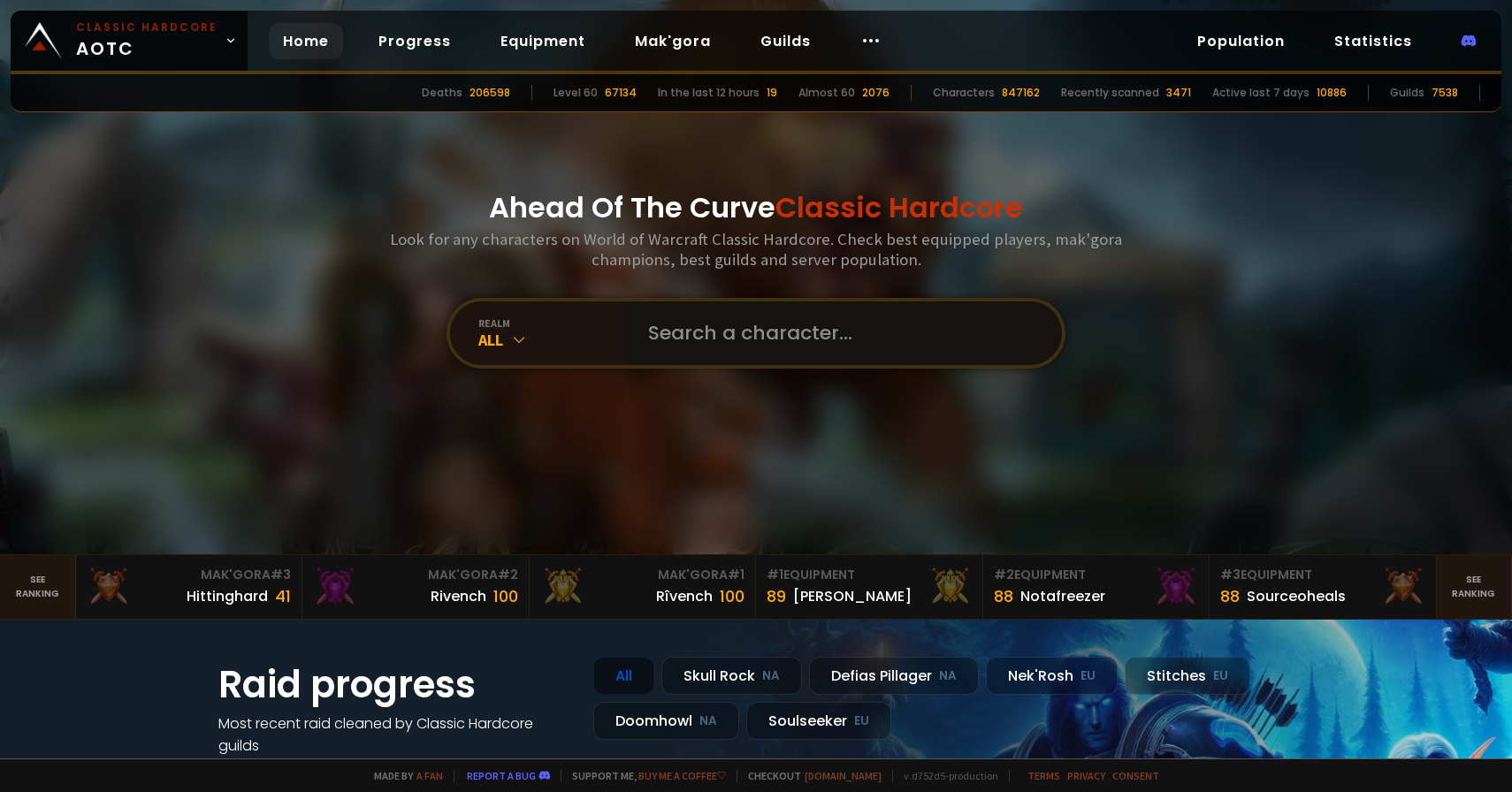
click at [679, 316] on input "text" at bounding box center [839, 333] width 403 height 64
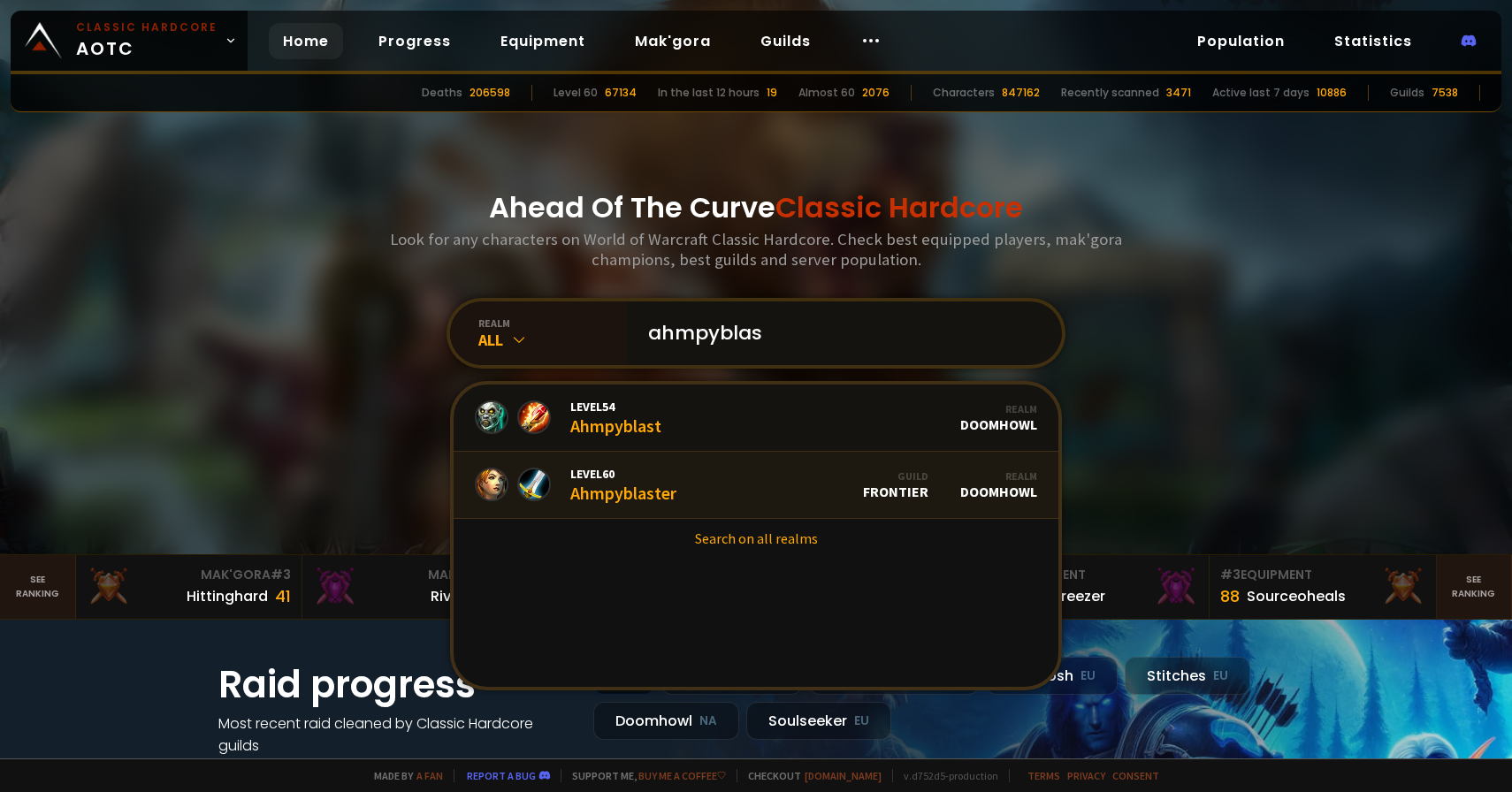
type input "ahmpyblas"
click at [713, 479] on link "Level 60 Ahmpyblaster Guild Frontier Realm Doomhowl" at bounding box center [756, 485] width 604 height 67
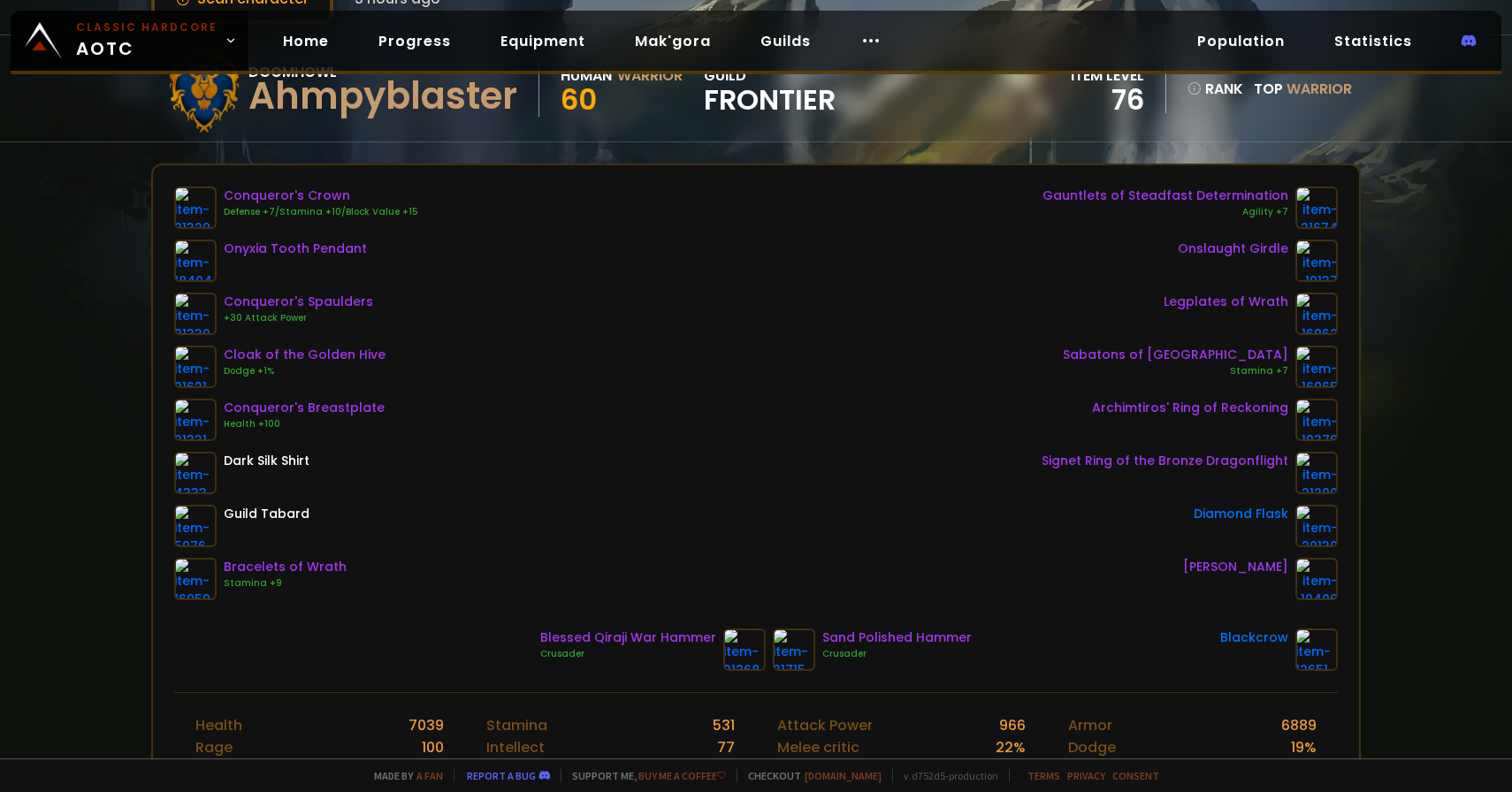
scroll to position [150, 0]
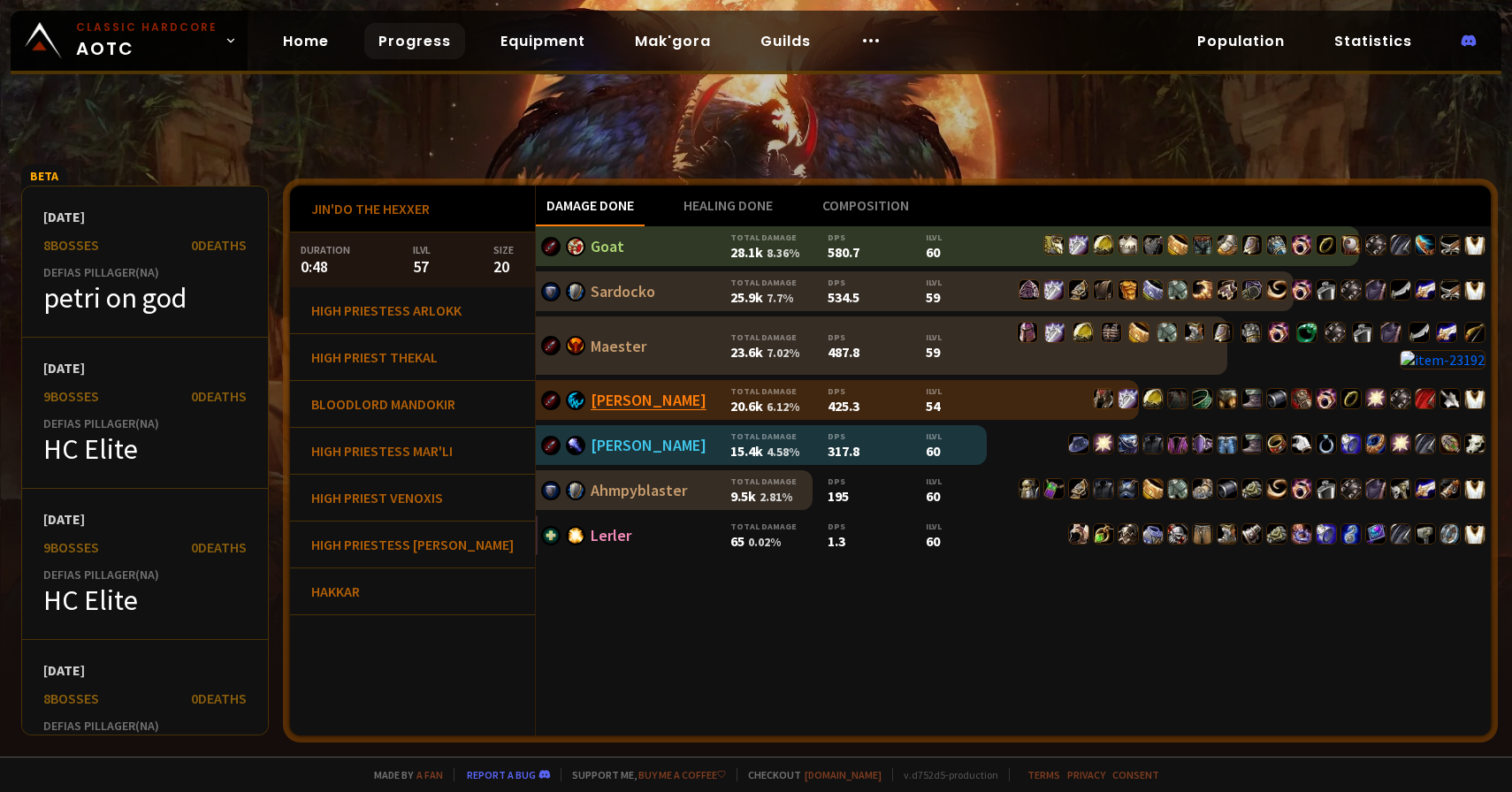
click at [590, 396] on link "Sicotte" at bounding box center [648, 400] width 116 height 20
click at [387, 593] on div "Hakkar" at bounding box center [413, 592] width 245 height 47
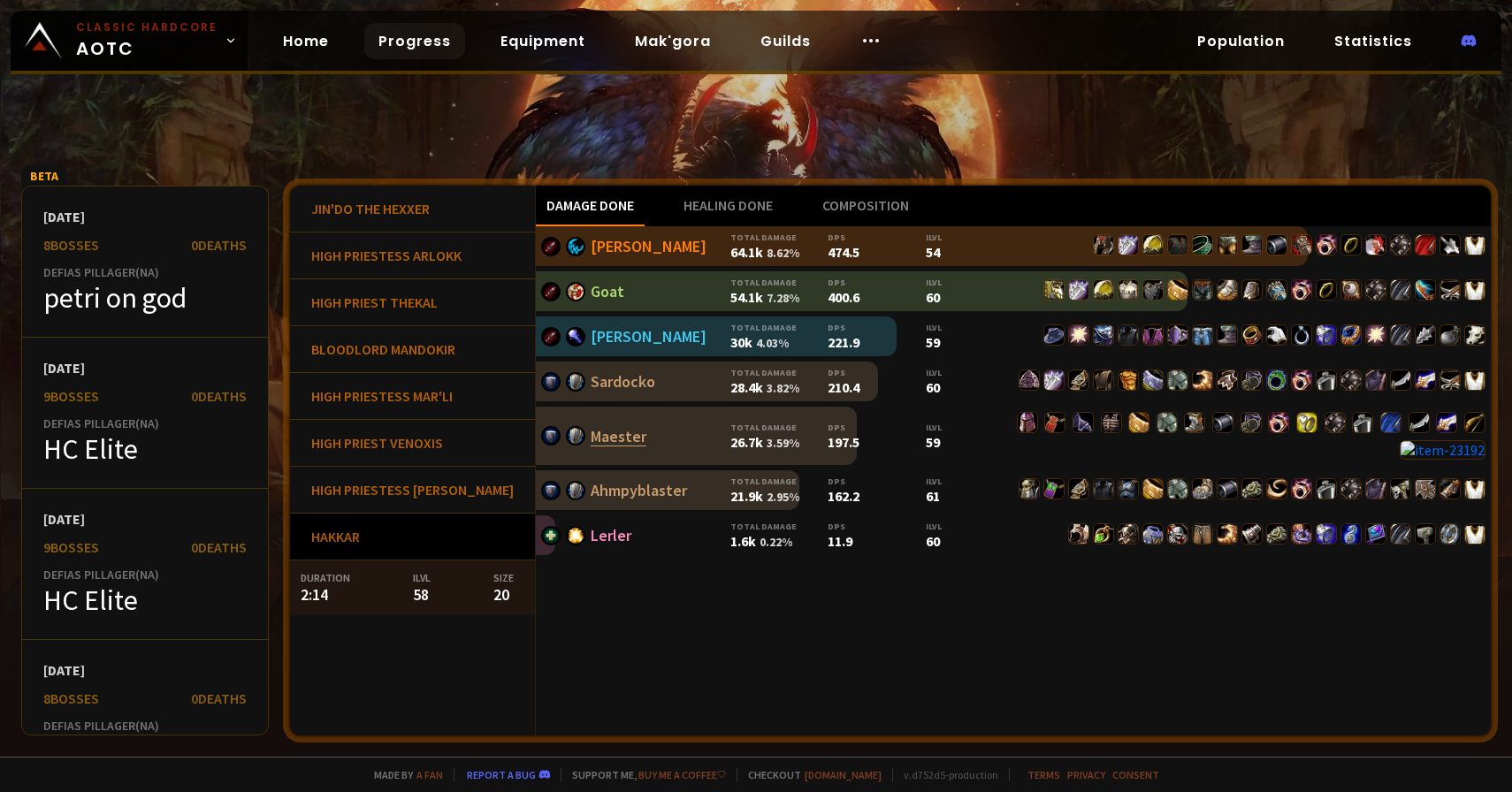
click at [590, 439] on link "Maester" at bounding box center [618, 436] width 56 height 20
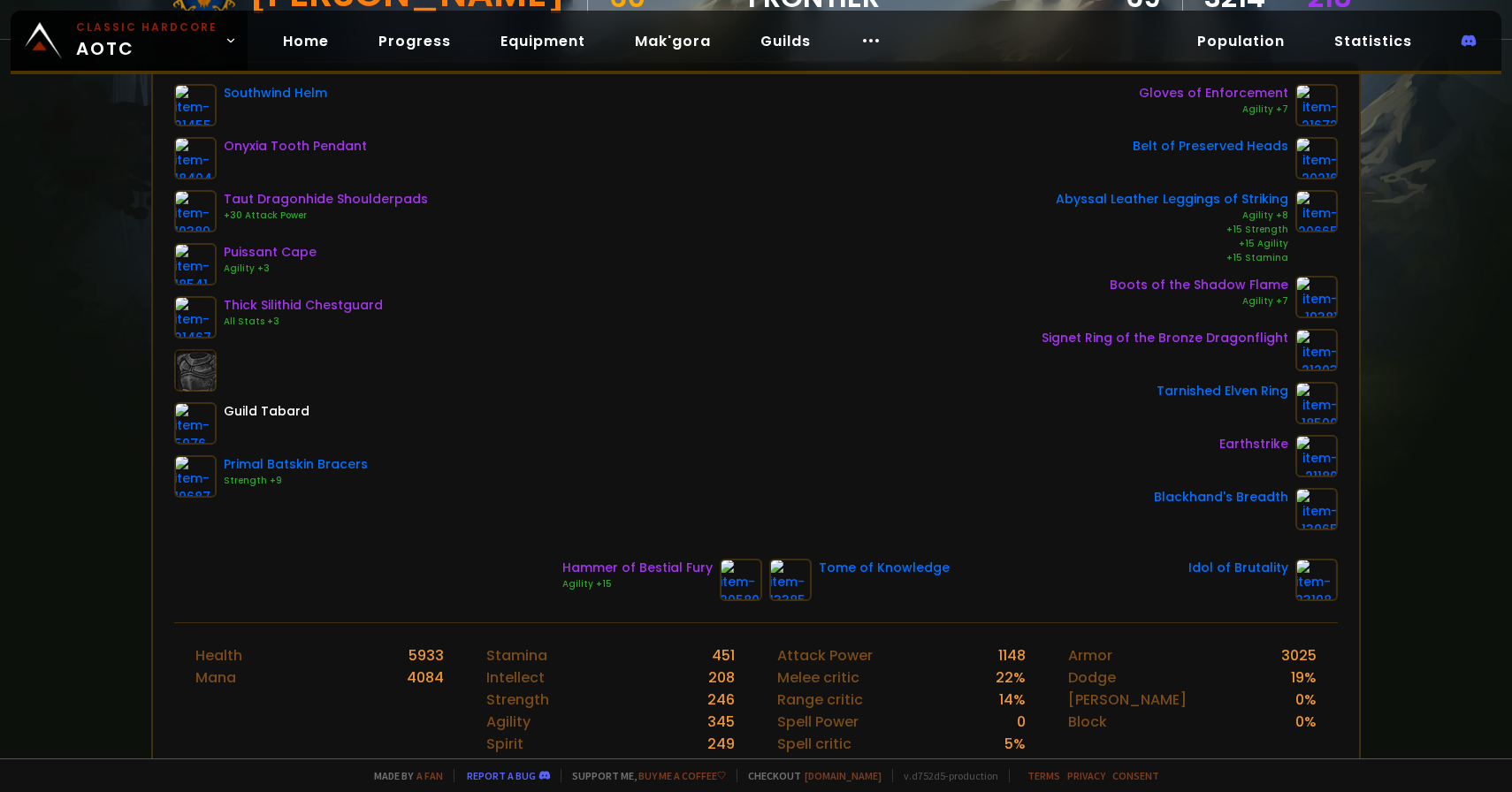
scroll to position [263, 0]
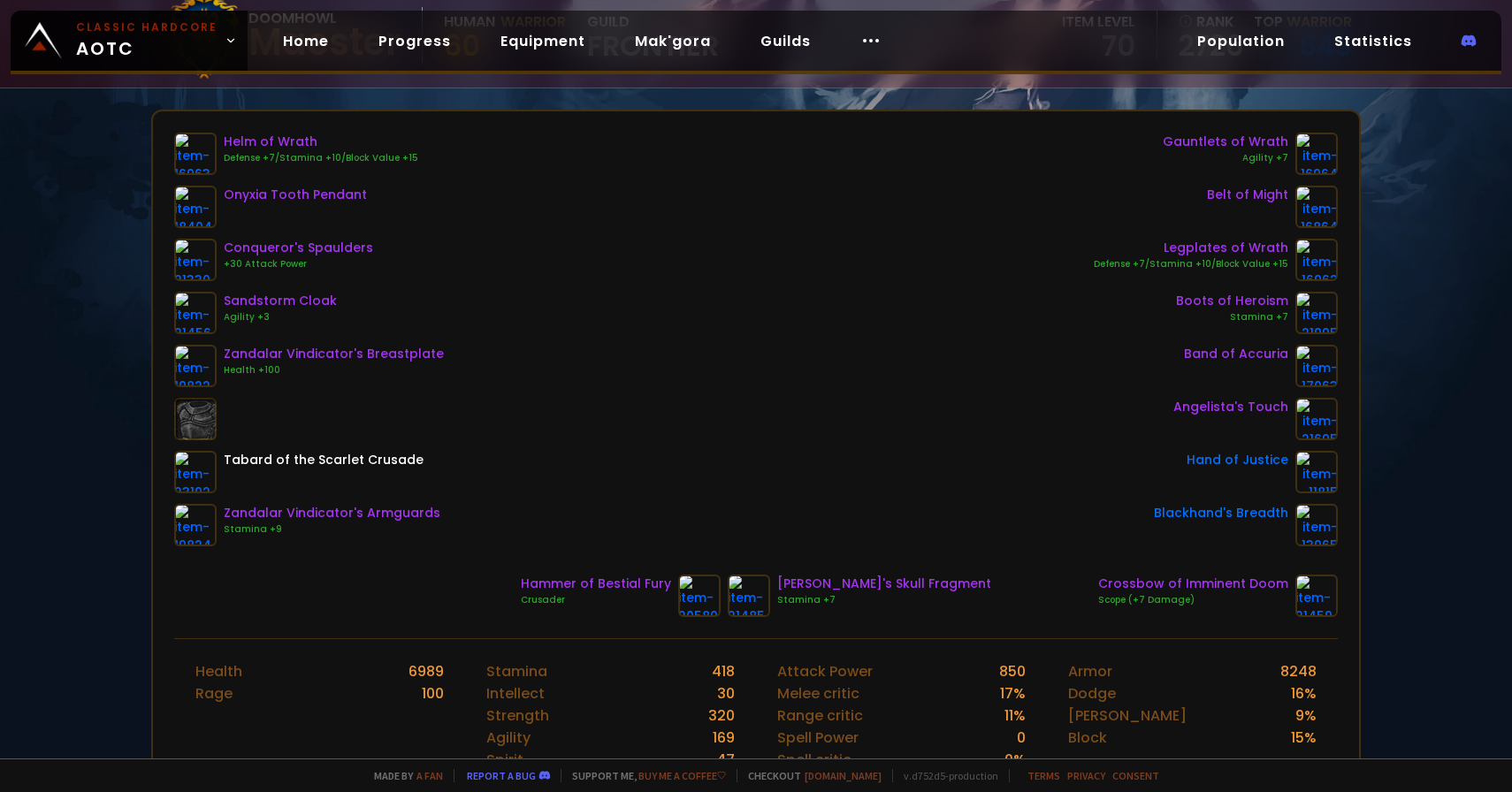
scroll to position [206, 0]
